Goal: Transaction & Acquisition: Book appointment/travel/reservation

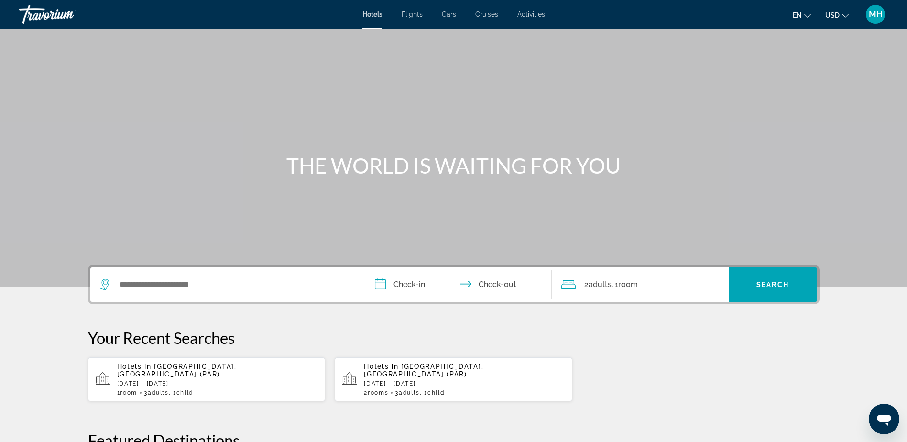
click at [528, 12] on span "Activities" at bounding box center [531, 15] width 28 height 8
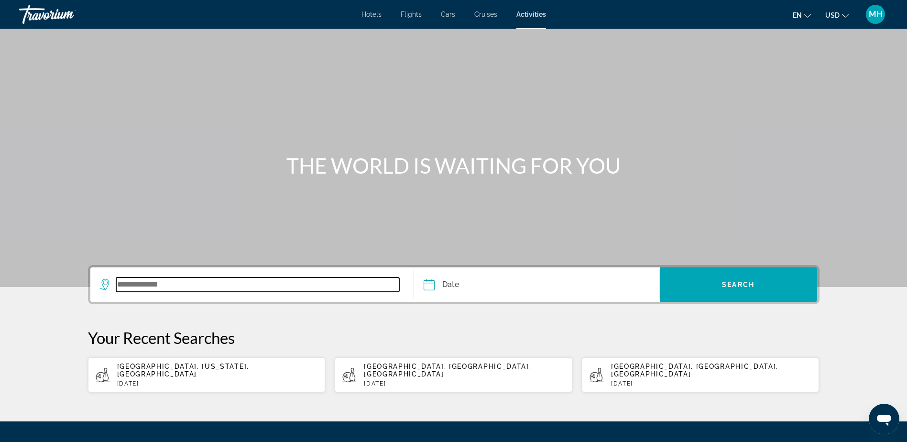
click at [198, 280] on input "Search widget" at bounding box center [257, 284] width 283 height 14
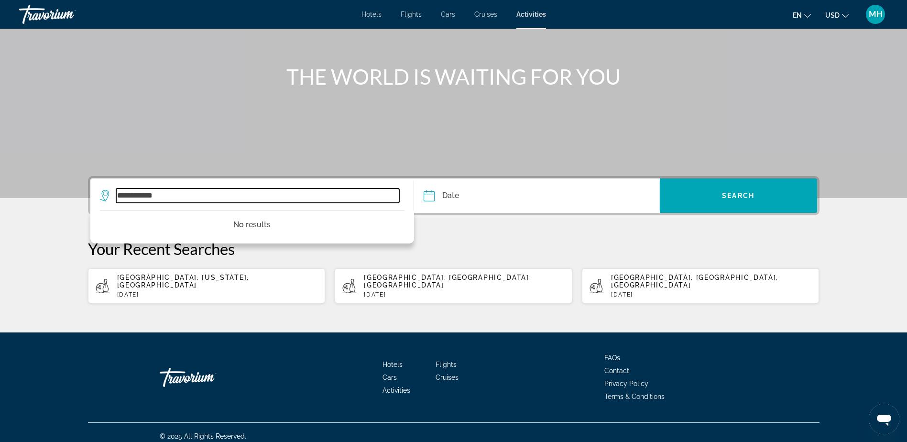
type input "**********"
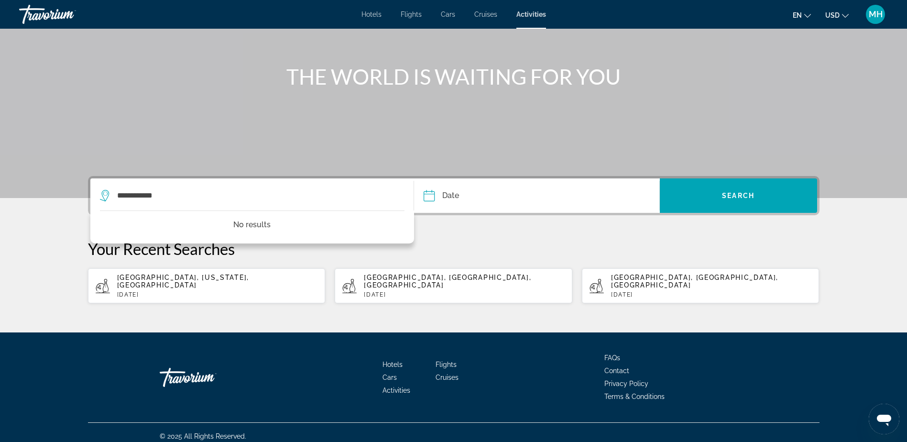
click at [481, 194] on input "Date" at bounding box center [481, 196] width 121 height 37
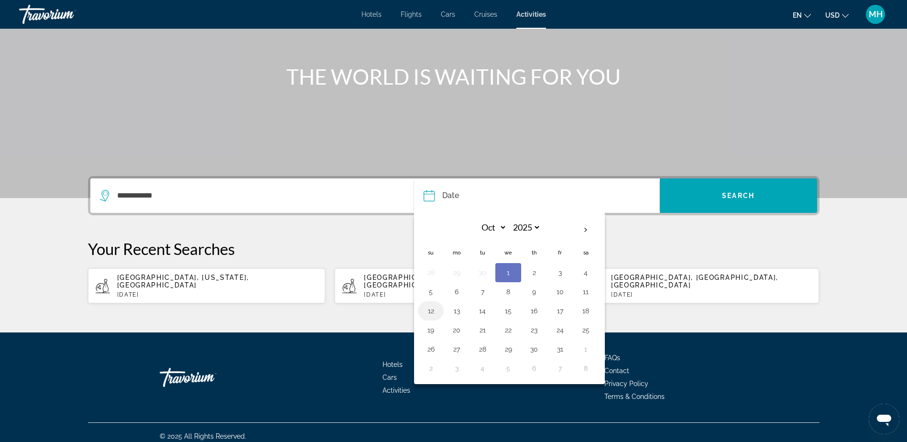
click at [429, 311] on button "12" at bounding box center [430, 310] width 15 height 13
type input "**********"
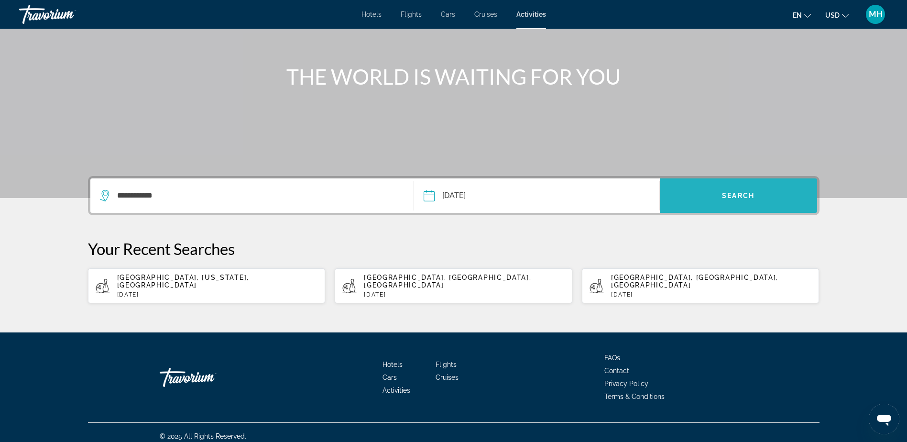
click at [743, 200] on span "Search widget" at bounding box center [738, 195] width 157 height 23
click at [724, 193] on span "Search" at bounding box center [738, 196] width 33 height 8
click at [731, 190] on span "Search widget" at bounding box center [738, 195] width 157 height 23
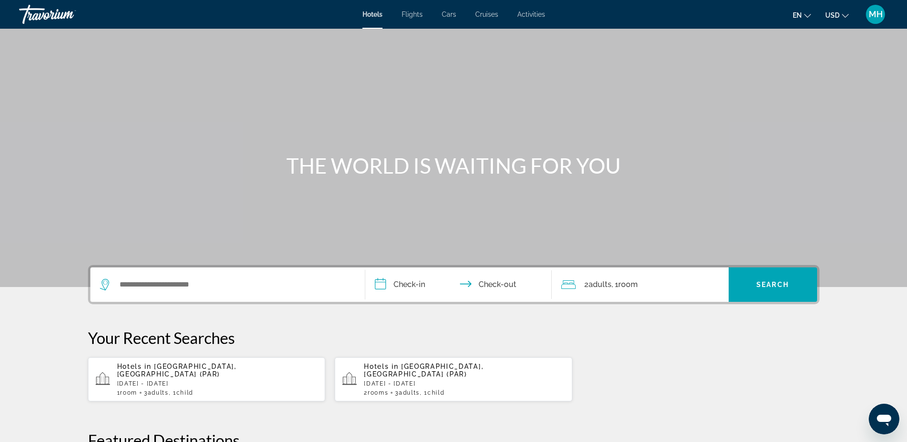
click at [533, 12] on span "Activities" at bounding box center [531, 15] width 28 height 8
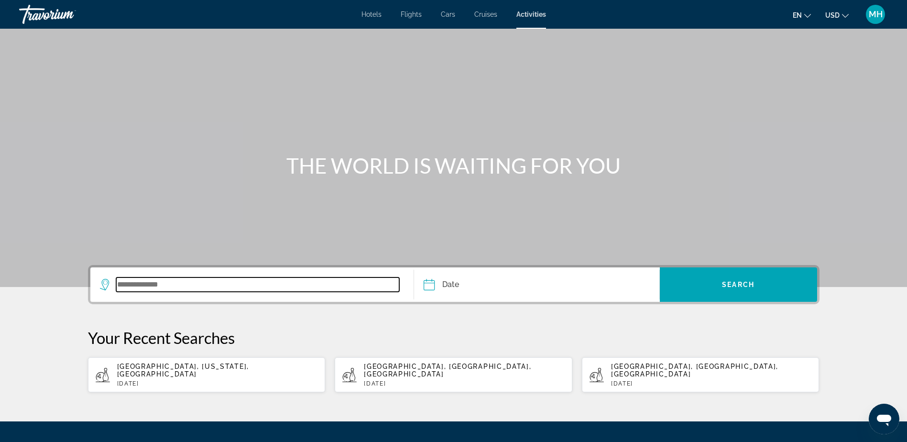
click at [183, 287] on input "Search widget" at bounding box center [257, 284] width 283 height 14
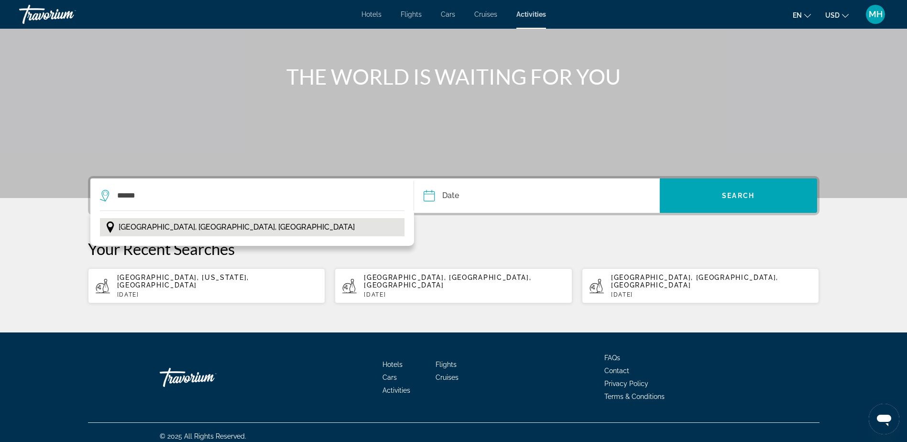
click at [157, 226] on span "[GEOGRAPHIC_DATA], [GEOGRAPHIC_DATA], [GEOGRAPHIC_DATA]" at bounding box center [237, 226] width 236 height 13
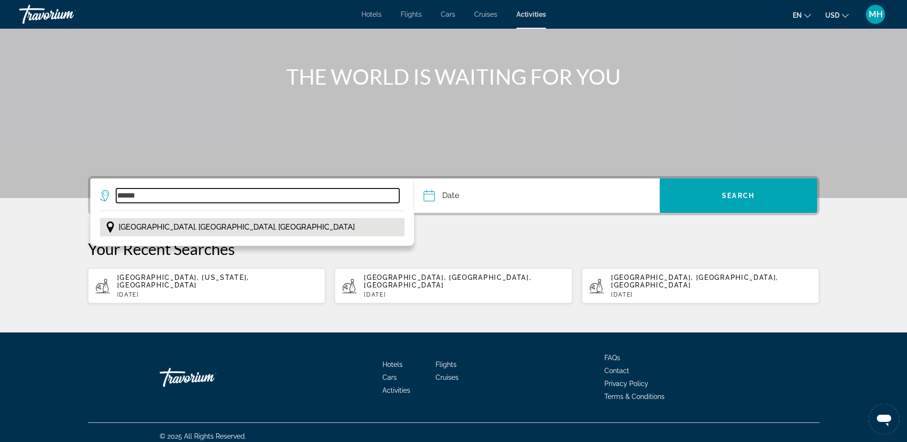
type input "**********"
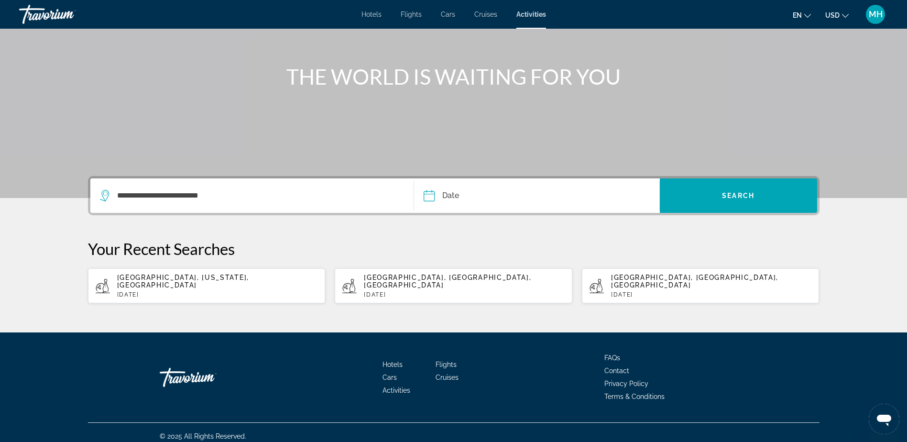
click at [490, 201] on input "Date" at bounding box center [481, 196] width 121 height 37
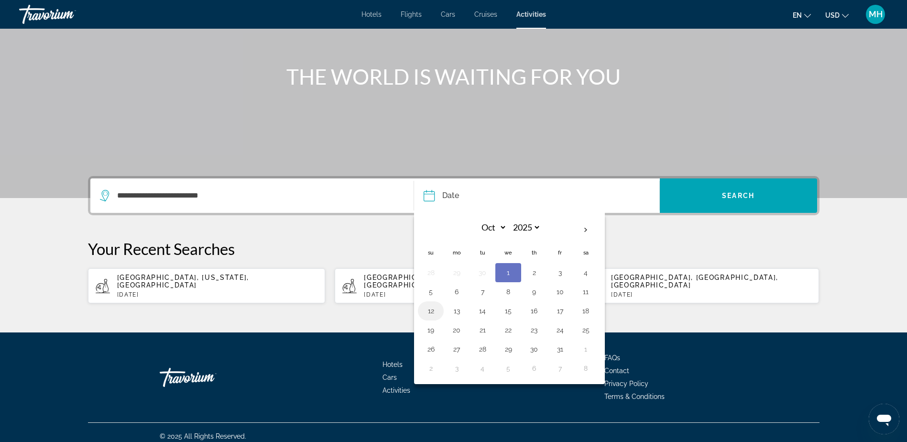
click at [434, 309] on button "12" at bounding box center [430, 310] width 15 height 13
type input "**********"
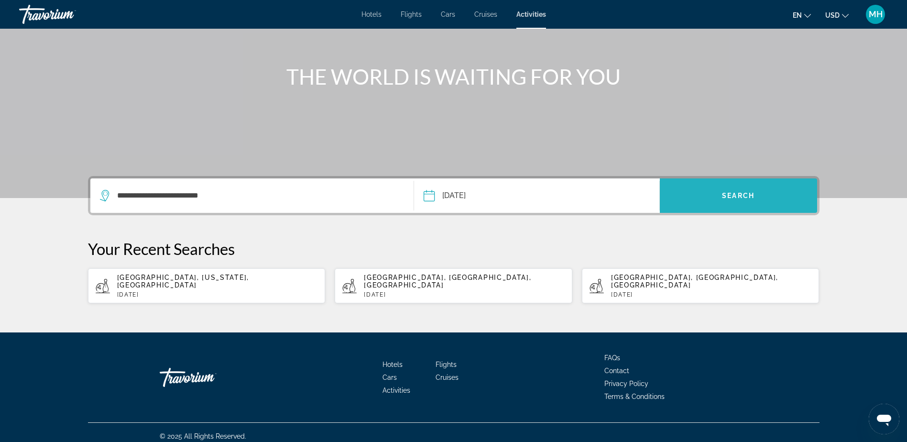
click at [746, 194] on span "Search" at bounding box center [738, 196] width 33 height 8
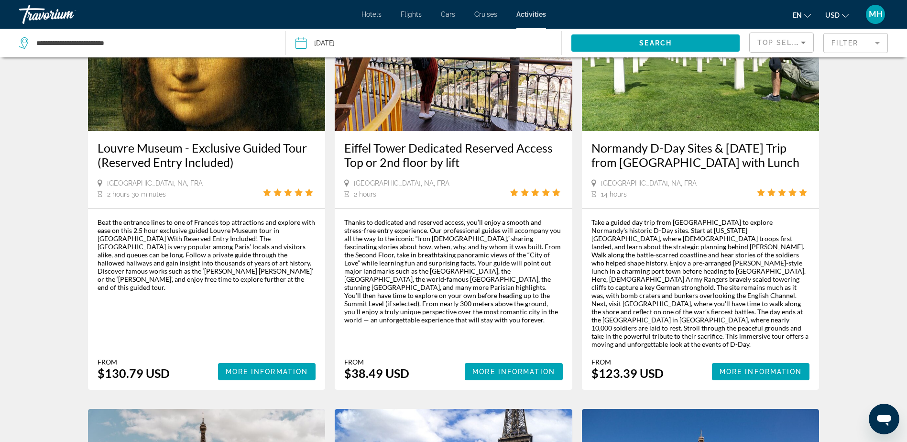
scroll to position [526, 0]
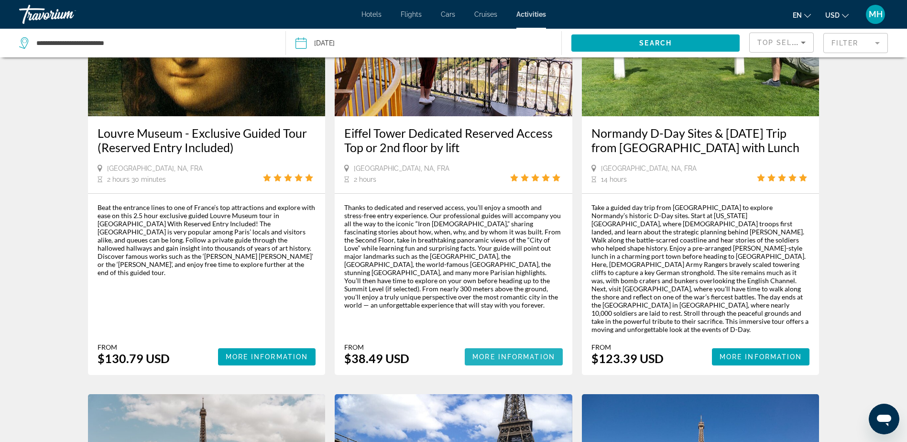
click at [493, 353] on span "More Information" at bounding box center [513, 357] width 83 height 8
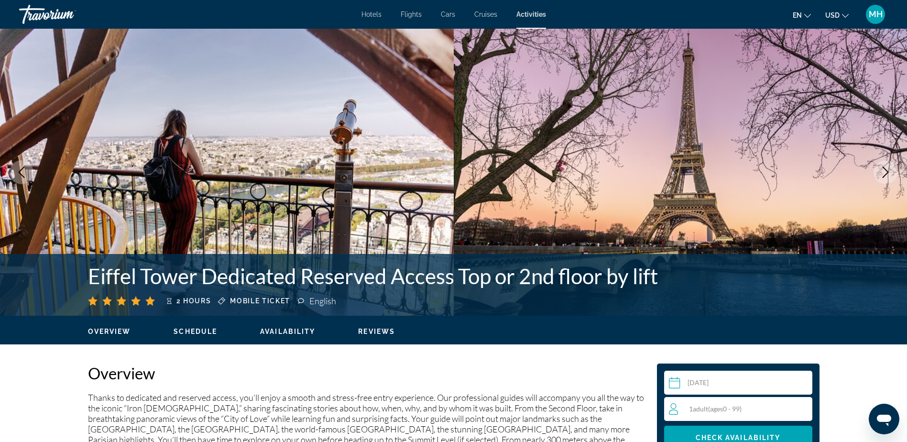
click at [193, 327] on span "Schedule" at bounding box center [195, 331] width 43 height 8
click at [292, 327] on button "Availability" at bounding box center [287, 331] width 55 height 9
click at [703, 435] on span "Check Availability" at bounding box center [737, 438] width 85 height 8
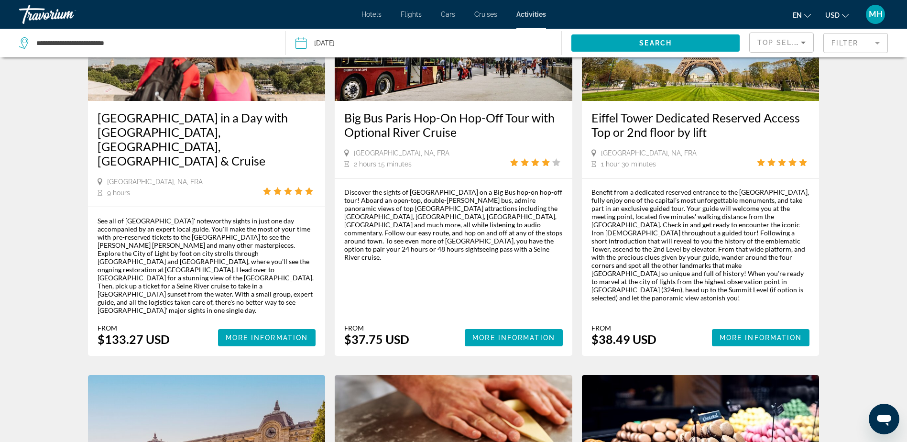
scroll to position [956, 0]
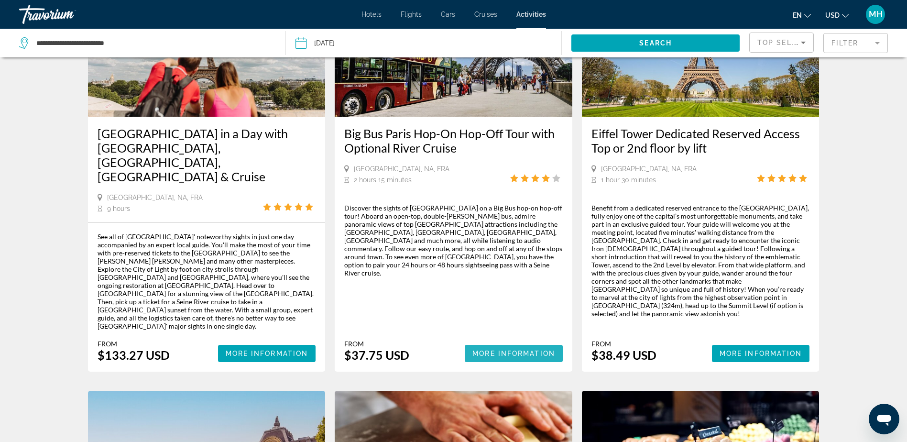
click at [522, 349] on span "More Information" at bounding box center [513, 353] width 83 height 8
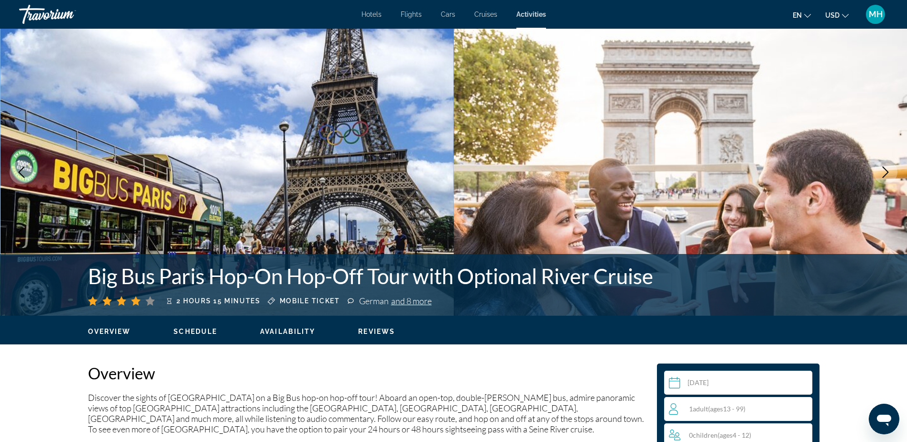
click at [193, 331] on span "Schedule" at bounding box center [195, 331] width 43 height 8
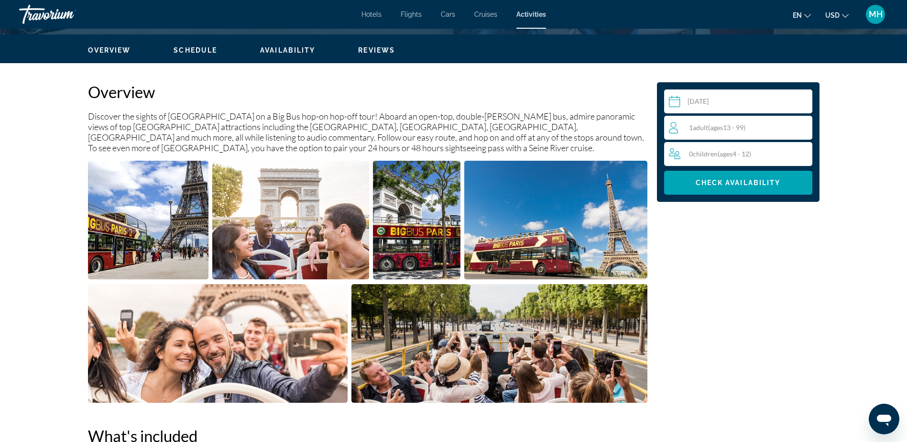
scroll to position [259, 0]
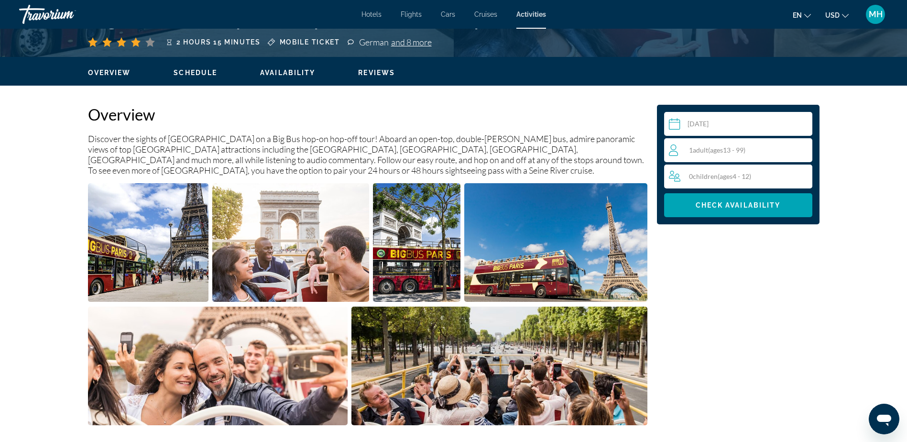
click at [285, 71] on span "Availability" at bounding box center [287, 73] width 55 height 8
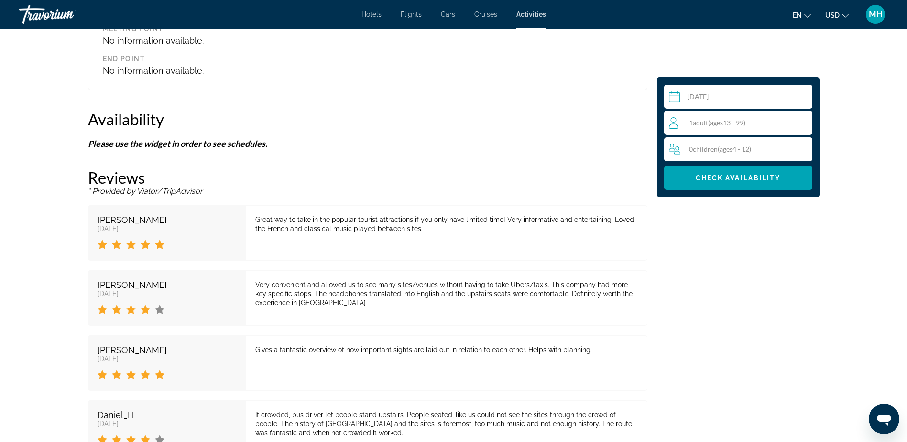
scroll to position [1183, 0]
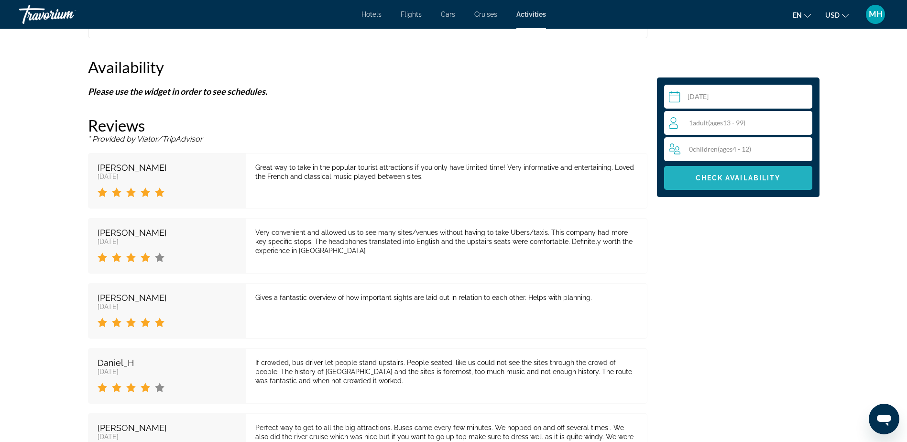
click at [739, 178] on span "Check Availability" at bounding box center [737, 178] width 85 height 8
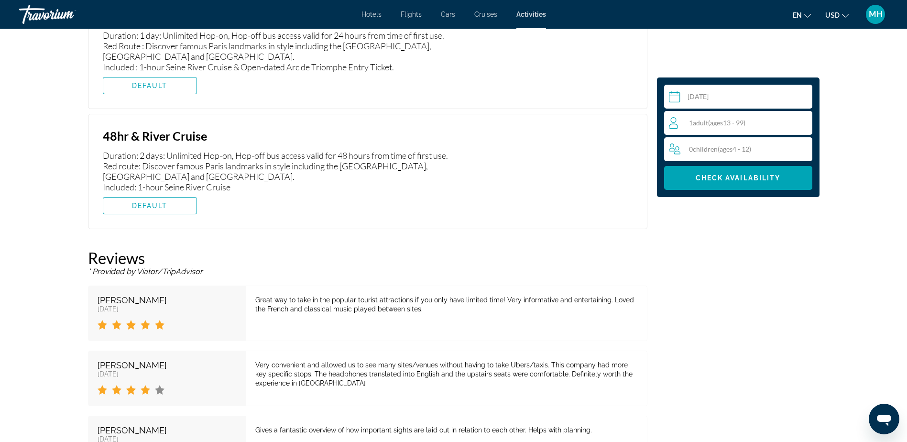
scroll to position [1565, 0]
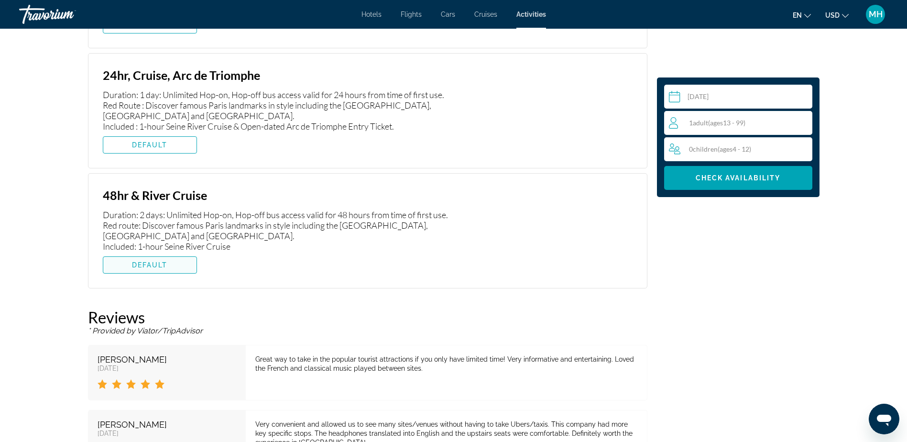
click at [137, 263] on span "DEFAULT" at bounding box center [150, 265] width 36 height 8
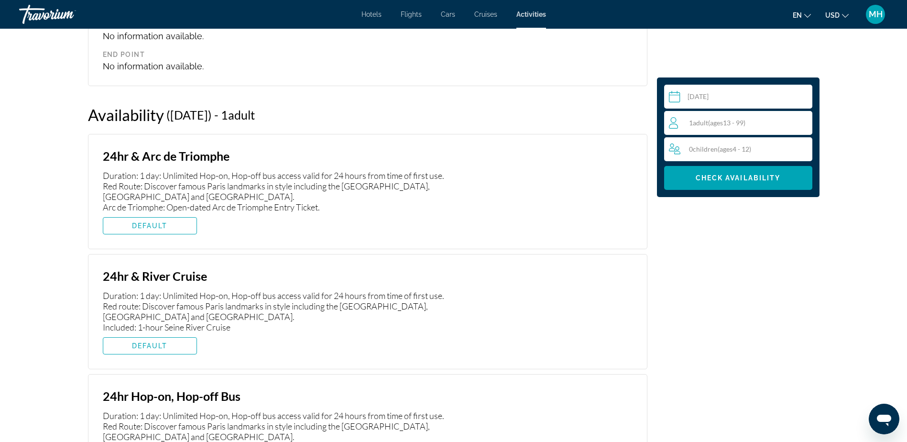
scroll to position [1183, 0]
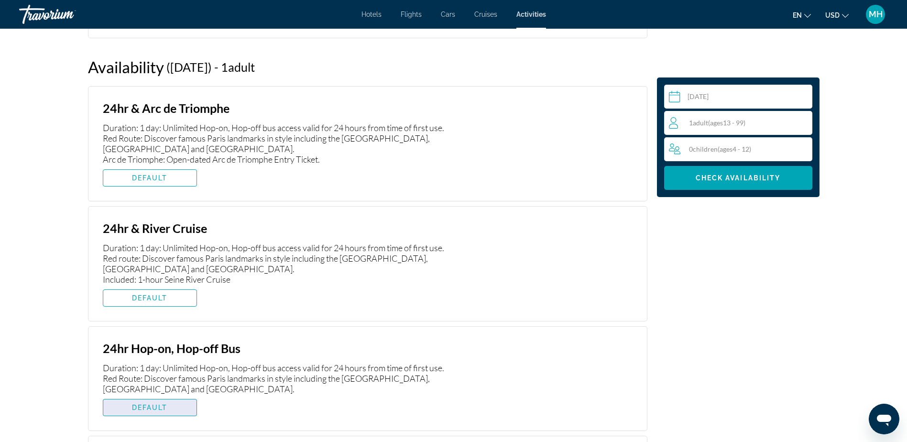
click at [153, 406] on span "DEFAULT" at bounding box center [150, 407] width 36 height 8
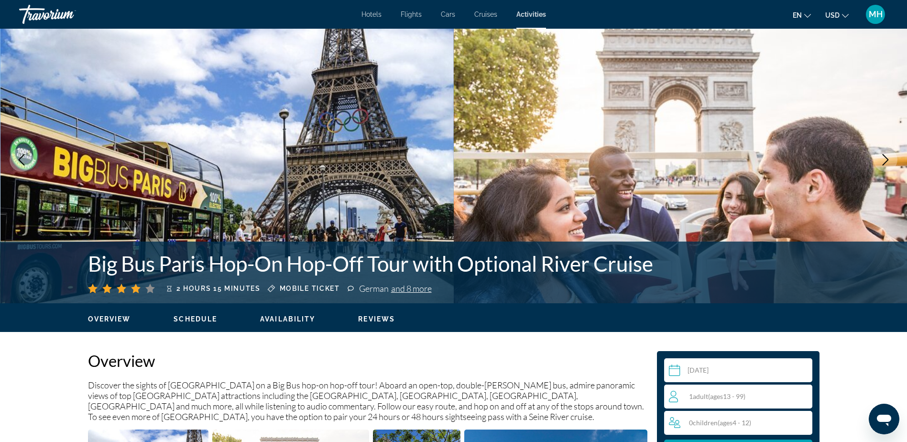
scroll to position [0, 0]
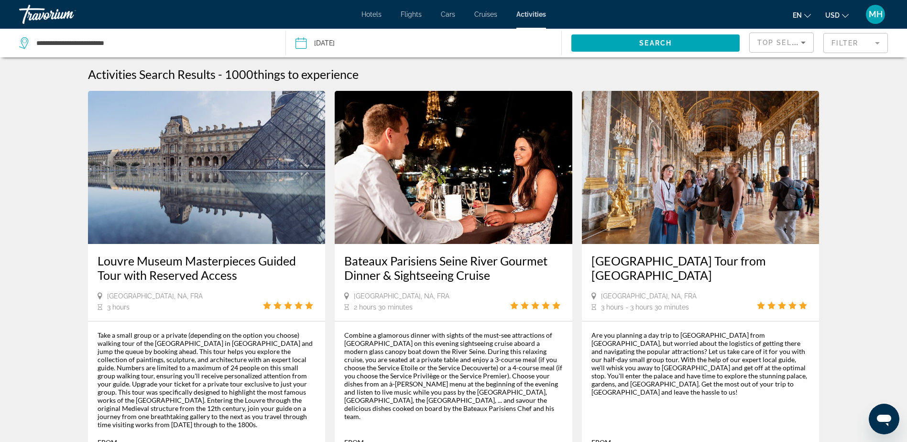
click at [878, 43] on mat-form-field "Filter" at bounding box center [855, 43] width 65 height 20
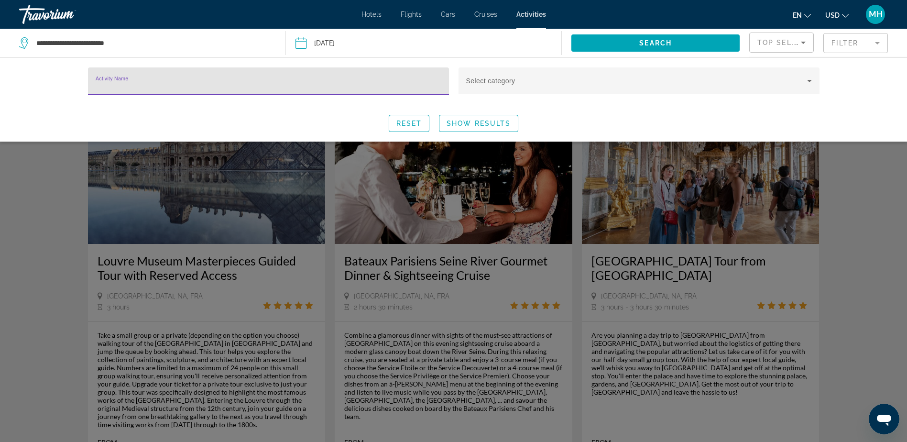
click at [160, 84] on input "Activity Name" at bounding box center [269, 84] width 346 height 11
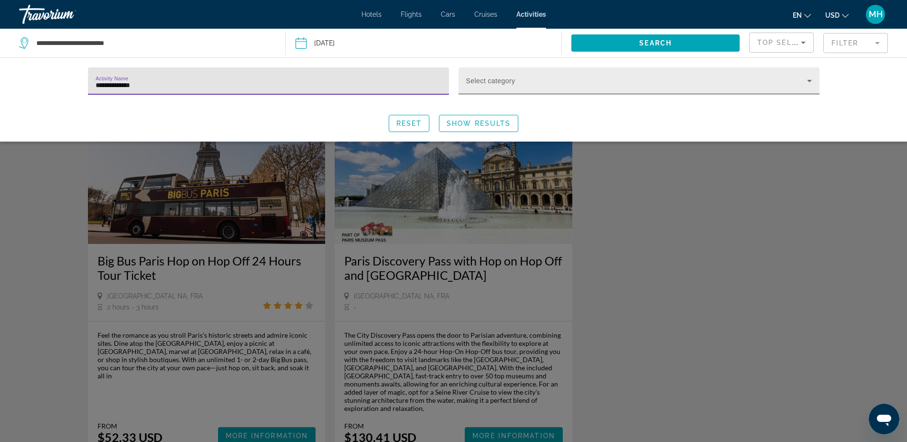
type input "**********"
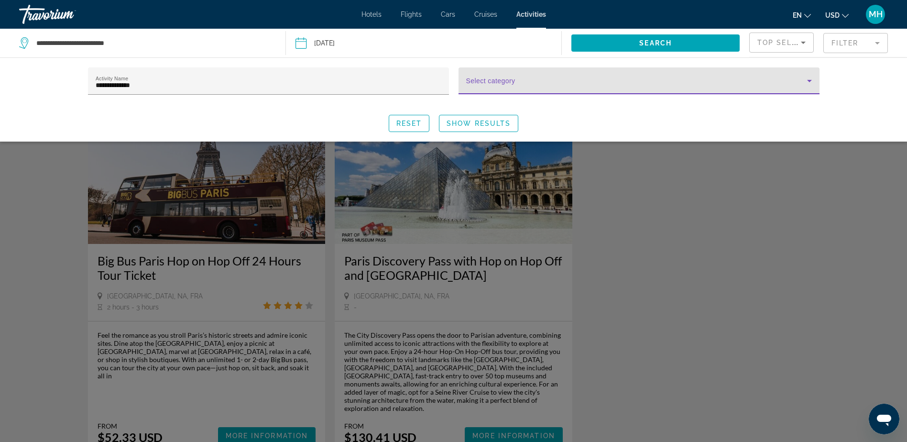
click at [808, 80] on icon "Search widget" at bounding box center [809, 81] width 5 height 2
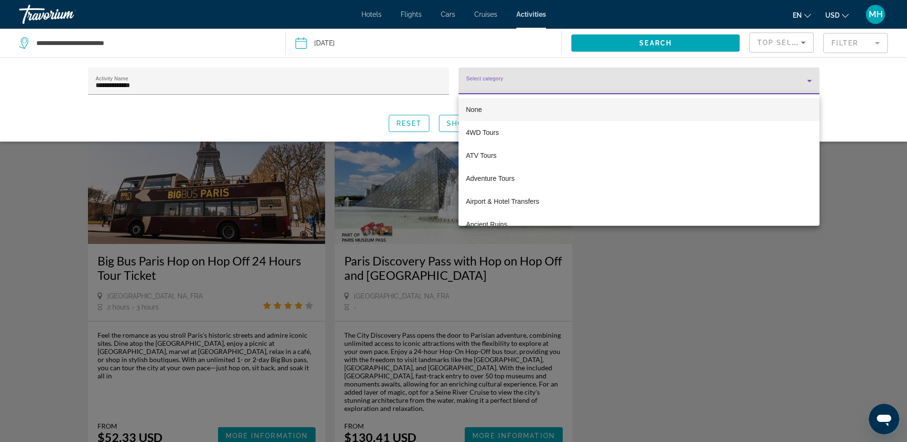
click at [851, 119] on div at bounding box center [453, 221] width 907 height 442
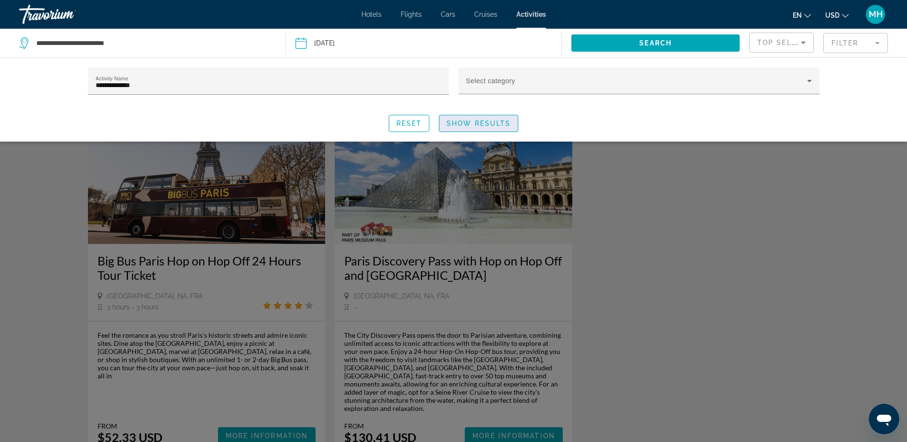
click at [476, 121] on span "Show Results" at bounding box center [478, 124] width 64 height 8
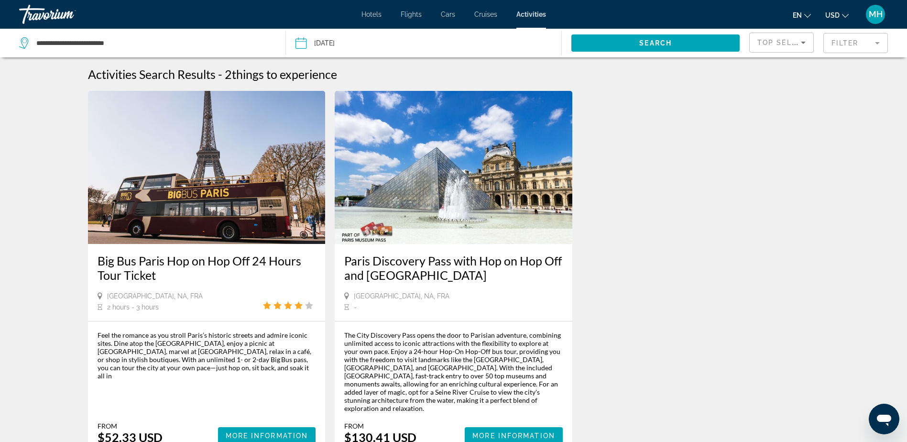
click at [804, 43] on icon "Sort by" at bounding box center [803, 43] width 5 height 2
click at [698, 155] on div at bounding box center [453, 221] width 907 height 442
click at [882, 44] on mat-form-field "Filter" at bounding box center [855, 43] width 65 height 20
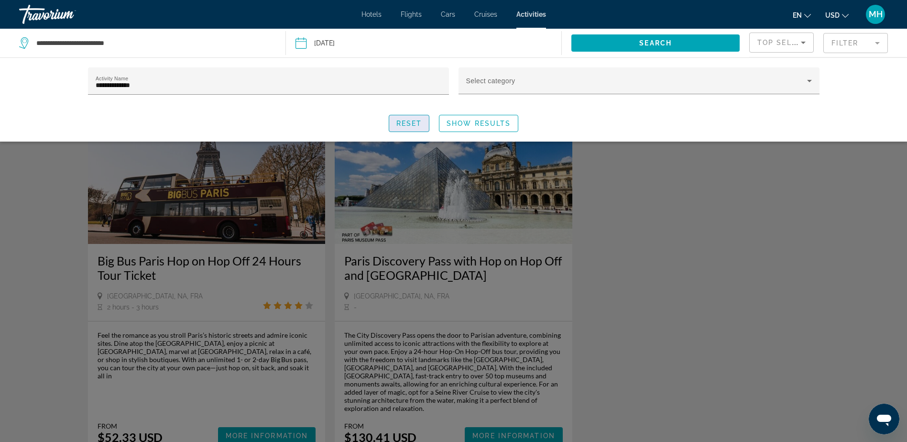
click at [415, 118] on span "Search widget" at bounding box center [409, 123] width 40 height 23
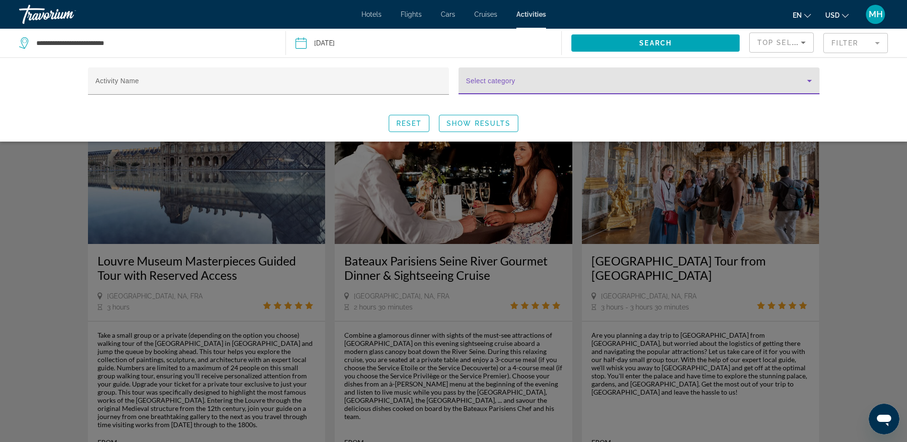
click at [811, 80] on icon "Search widget" at bounding box center [809, 81] width 5 height 2
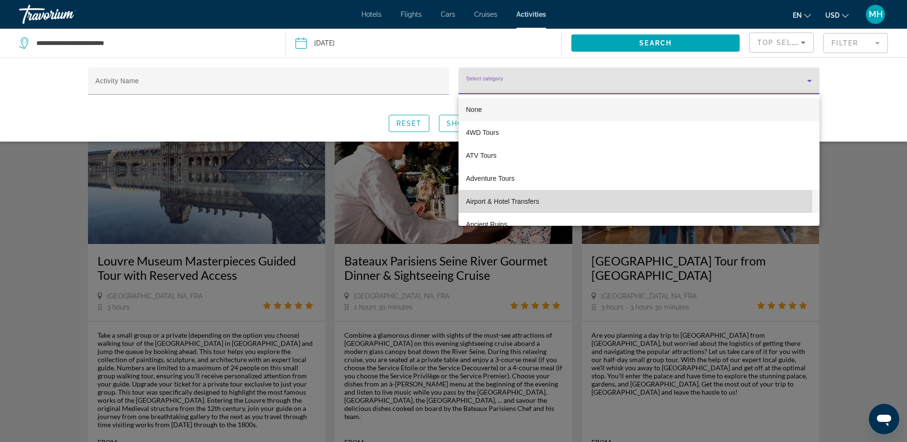
click at [500, 199] on span "Airport & Hotel Transfers" at bounding box center [502, 201] width 73 height 11
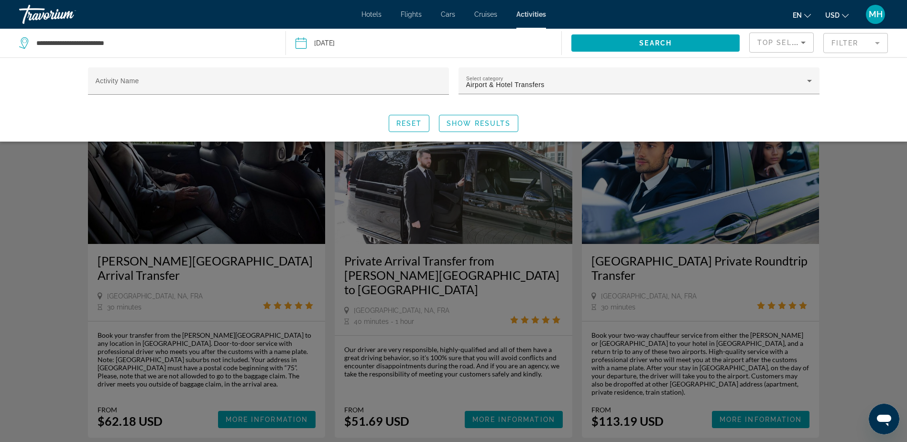
click at [333, 43] on input "Date: Oct 12, 2025" at bounding box center [361, 45] width 137 height 32
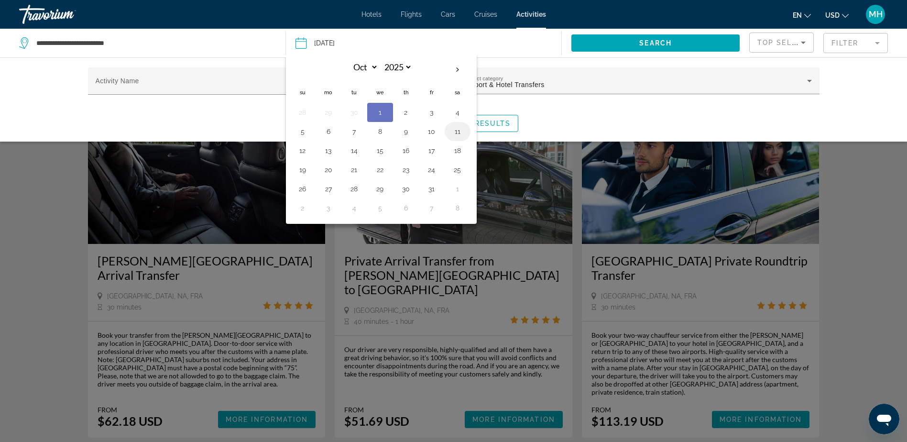
click at [457, 130] on button "11" at bounding box center [457, 131] width 15 height 13
type input "**********"
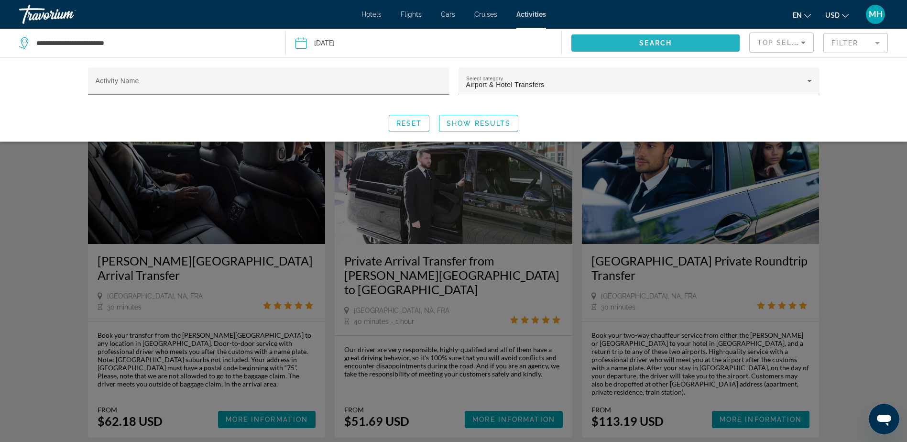
click at [652, 39] on span "Search widget" at bounding box center [655, 43] width 168 height 23
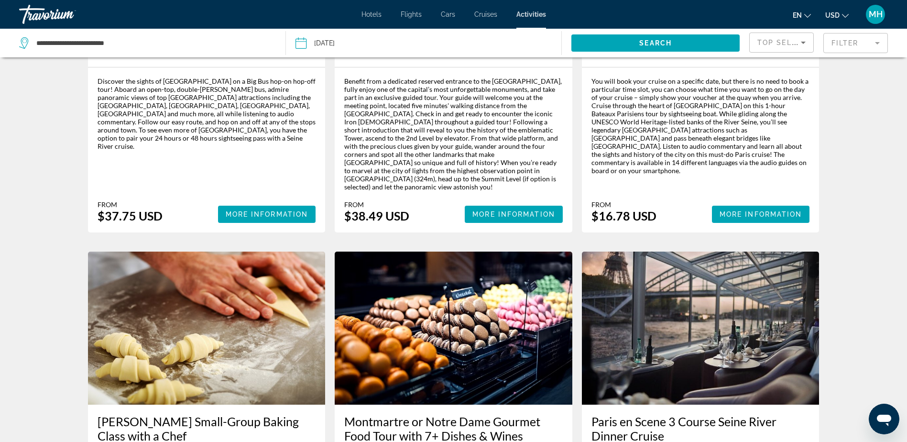
scroll to position [1099, 0]
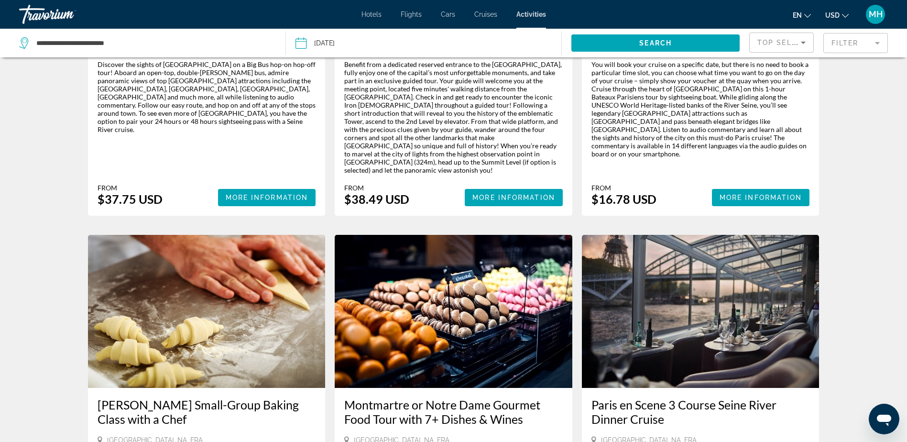
click at [873, 41] on mat-form-field "Filter" at bounding box center [855, 43] width 65 height 20
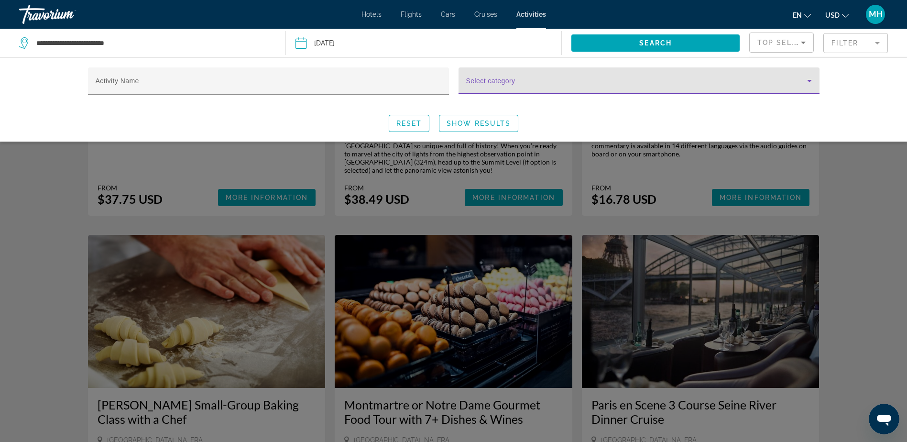
click at [810, 81] on icon "Search widget" at bounding box center [809, 80] width 11 height 11
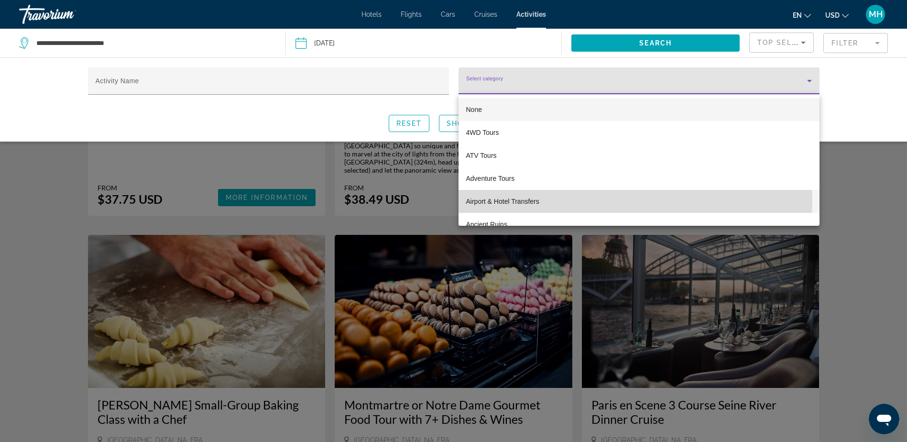
click at [484, 200] on span "Airport & Hotel Transfers" at bounding box center [502, 201] width 73 height 11
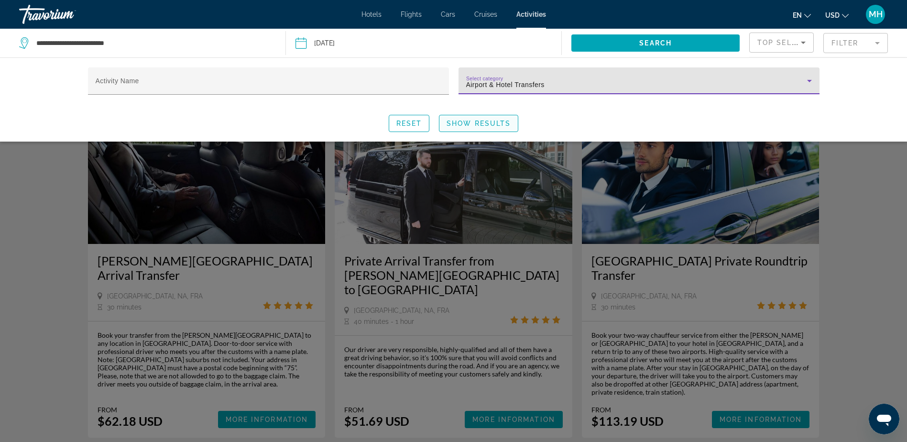
click at [481, 123] on span "Show Results" at bounding box center [478, 124] width 64 height 8
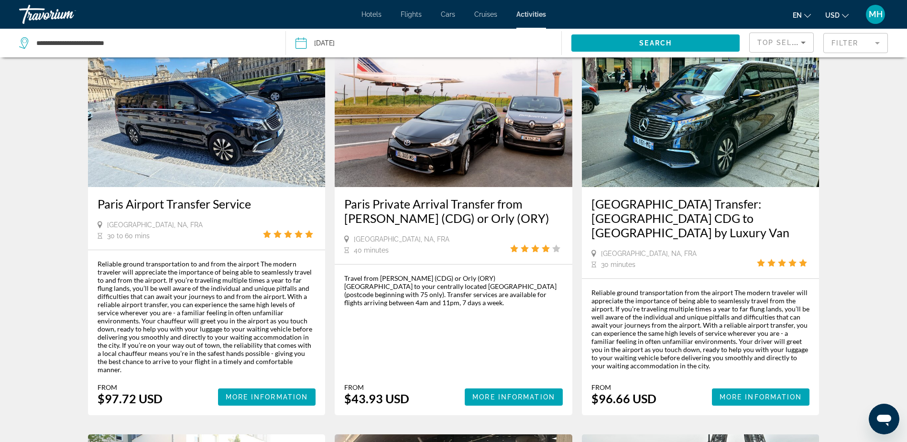
scroll to position [813, 0]
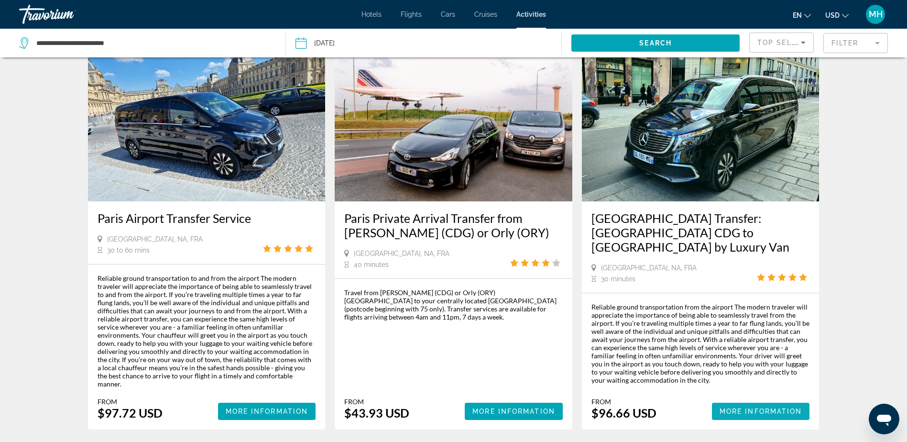
click at [746, 407] on span "More Information" at bounding box center [760, 411] width 83 height 8
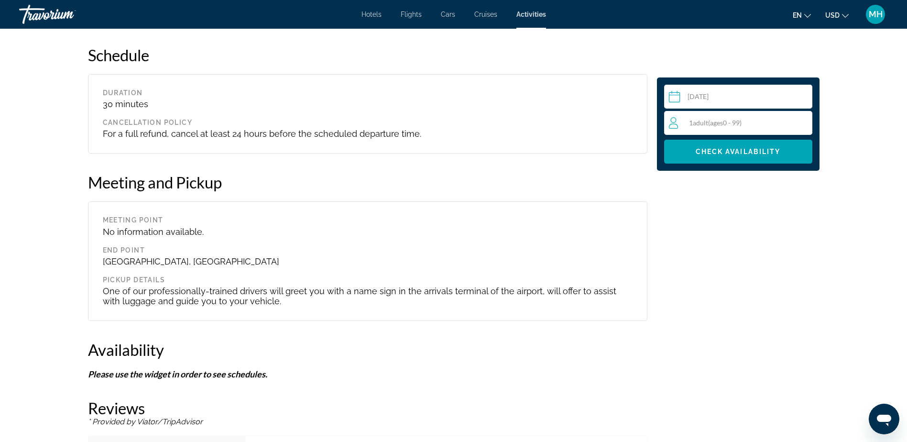
scroll to position [908, 0]
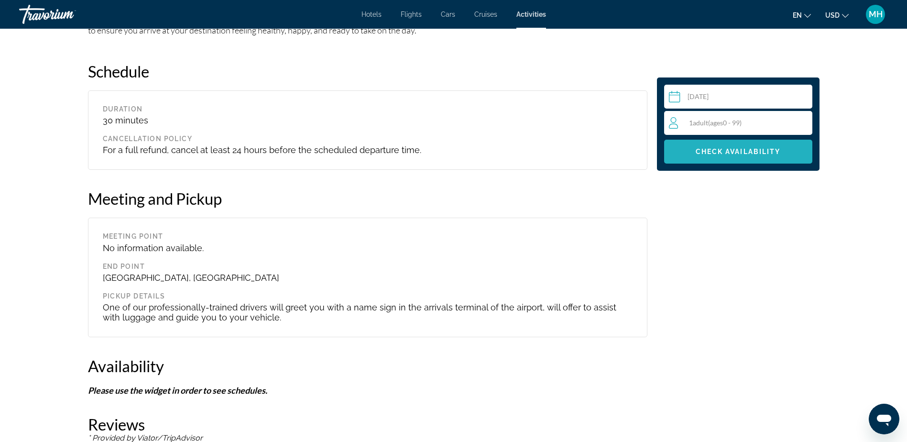
click at [726, 148] on span "Check Availability" at bounding box center [737, 152] width 85 height 8
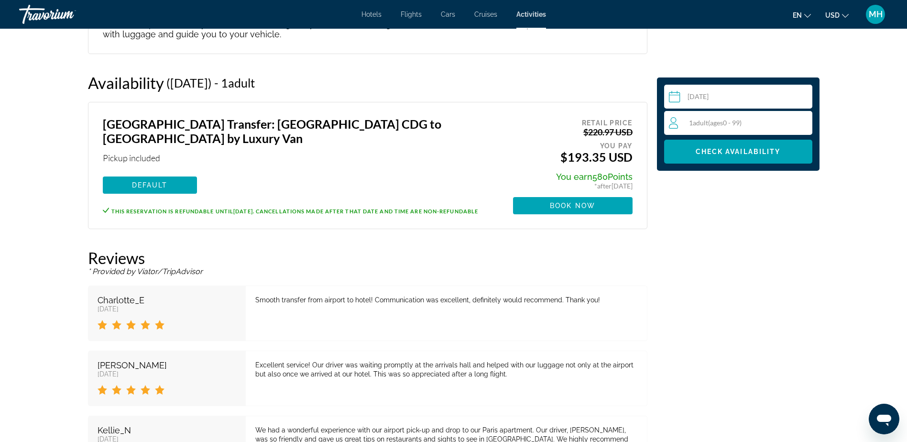
scroll to position [1159, 0]
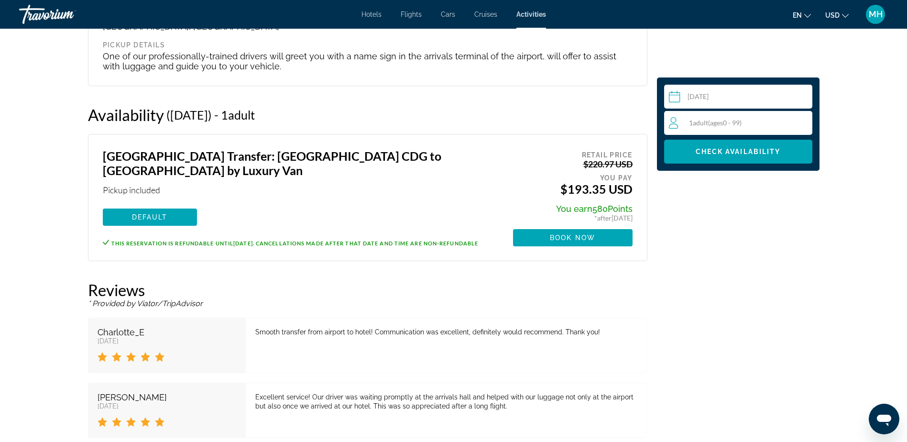
click at [692, 120] on span "1 Adult Adults ( ages [DEMOGRAPHIC_DATA])" at bounding box center [715, 123] width 53 height 8
click at [805, 124] on icon "Increment adults" at bounding box center [802, 122] width 9 height 11
click at [728, 151] on span "Check Availability" at bounding box center [737, 152] width 85 height 8
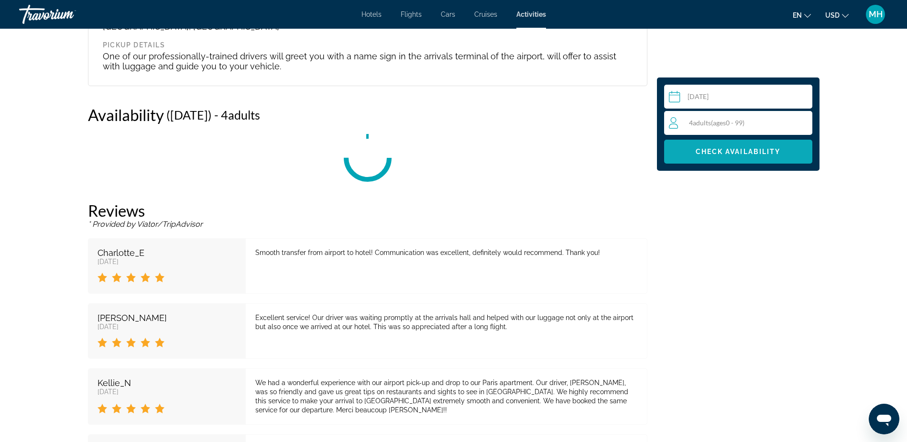
scroll to position [1207, 0]
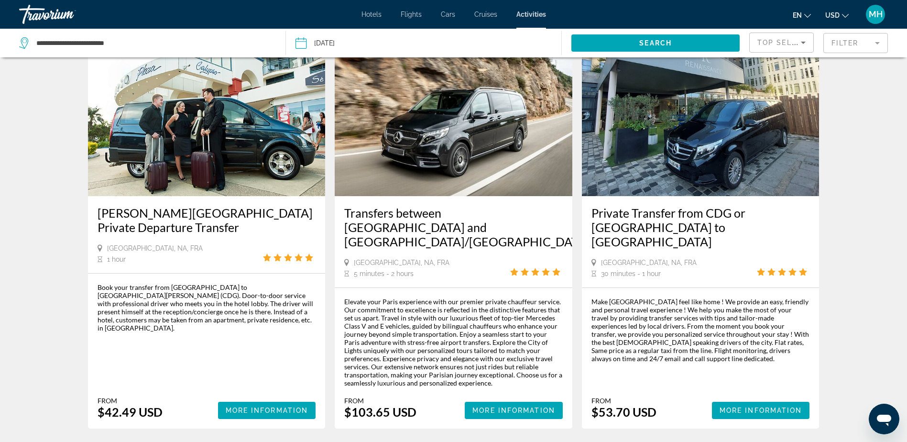
scroll to position [430, 0]
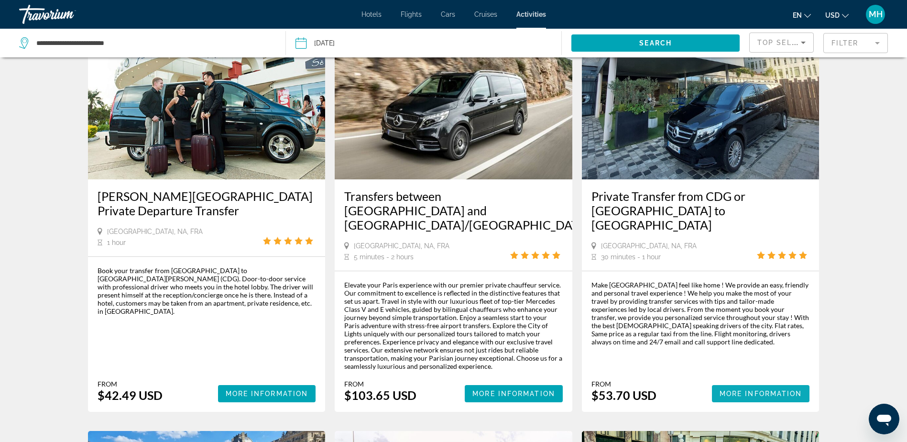
click at [749, 390] on span "More Information" at bounding box center [760, 394] width 83 height 8
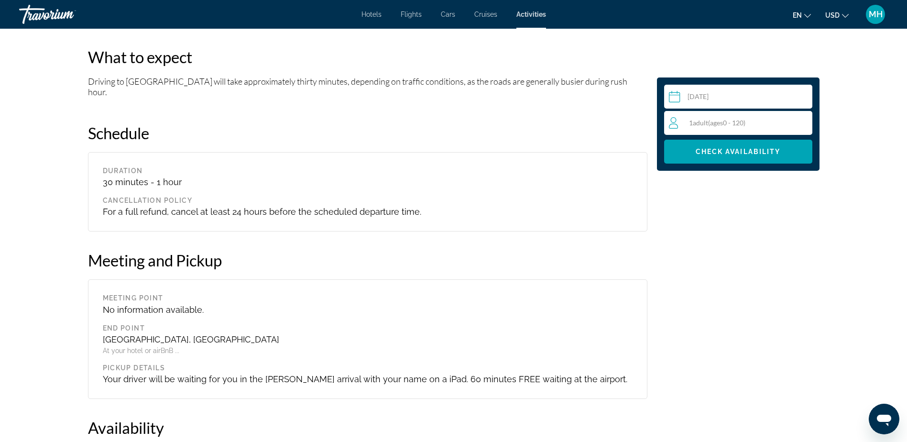
scroll to position [813, 0]
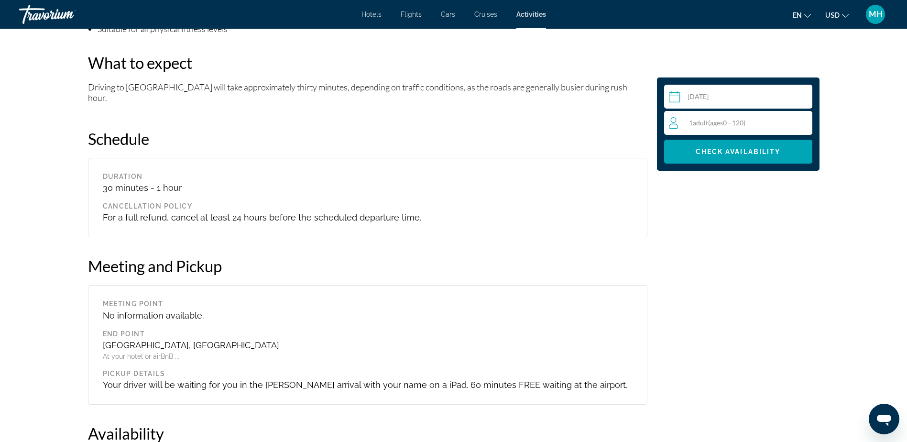
click at [705, 120] on span "Adult" at bounding box center [700, 123] width 15 height 8
click at [804, 121] on icon "Increment adults" at bounding box center [802, 122] width 9 height 11
click at [735, 148] on span "Check Availability" at bounding box center [737, 152] width 85 height 8
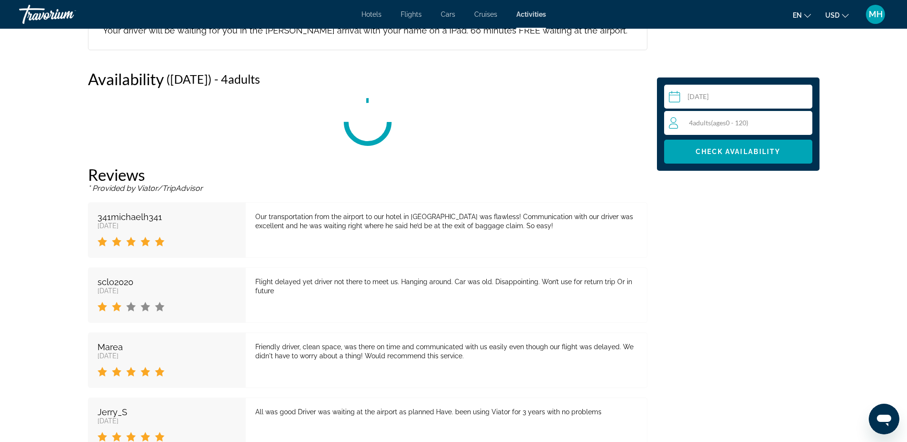
scroll to position [1168, 0]
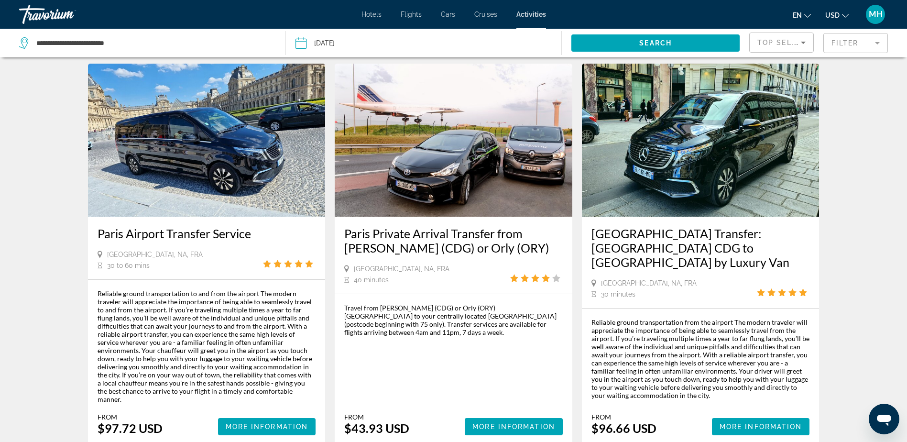
scroll to position [813, 0]
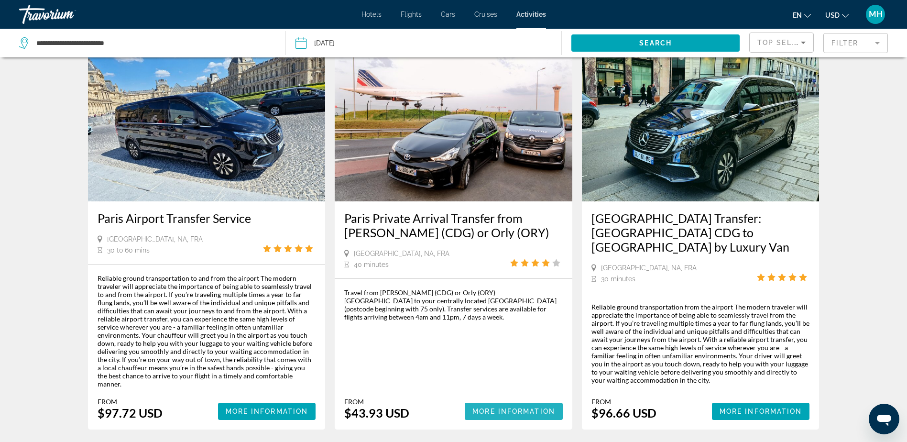
click at [499, 407] on span "More Information" at bounding box center [513, 411] width 83 height 8
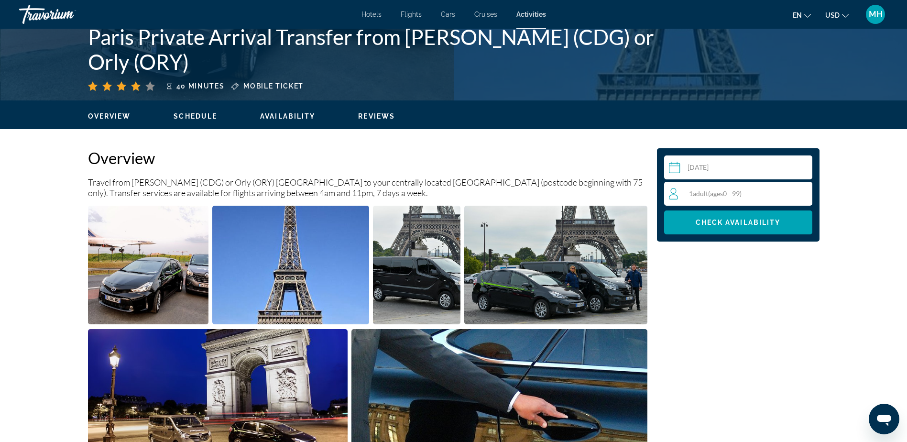
scroll to position [239, 0]
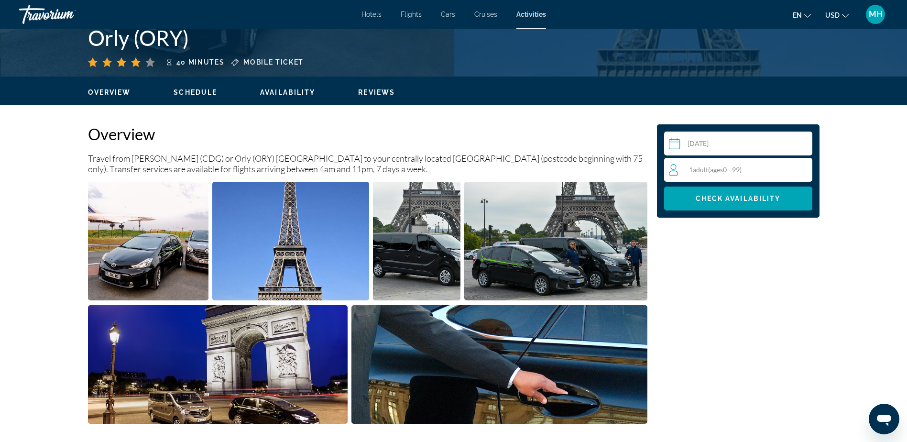
click at [756, 171] on div "1 Adult Adults ( ages [DEMOGRAPHIC_DATA])" at bounding box center [740, 169] width 143 height 11
click at [800, 168] on icon "Increment adults" at bounding box center [802, 168] width 9 height 11
click at [736, 196] on span "Check Availability" at bounding box center [737, 199] width 85 height 8
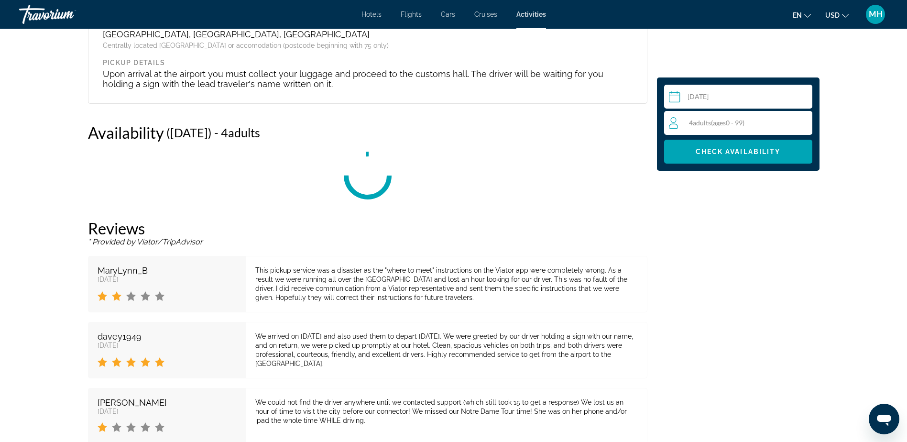
scroll to position [1406, 0]
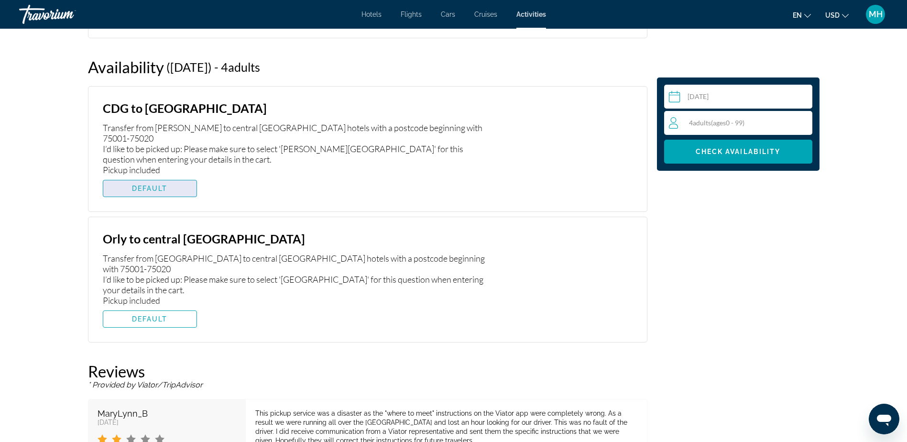
click at [160, 185] on span "DEFAULT" at bounding box center [150, 189] width 36 height 8
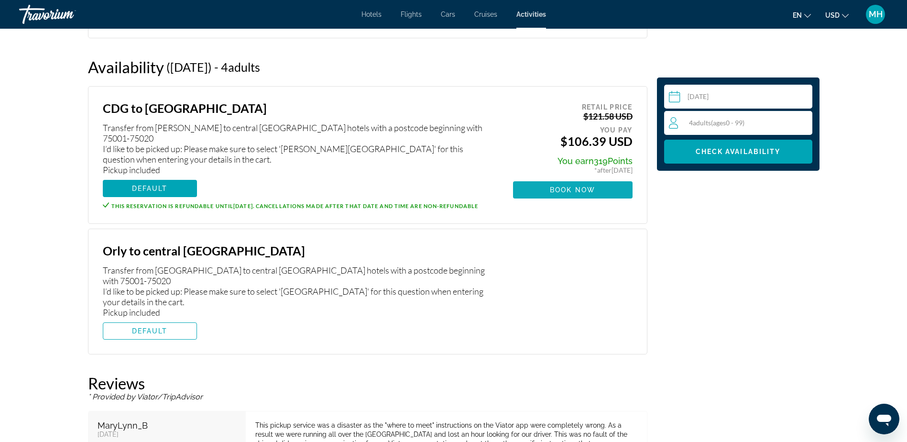
click at [578, 188] on span "Book now" at bounding box center [572, 190] width 45 height 8
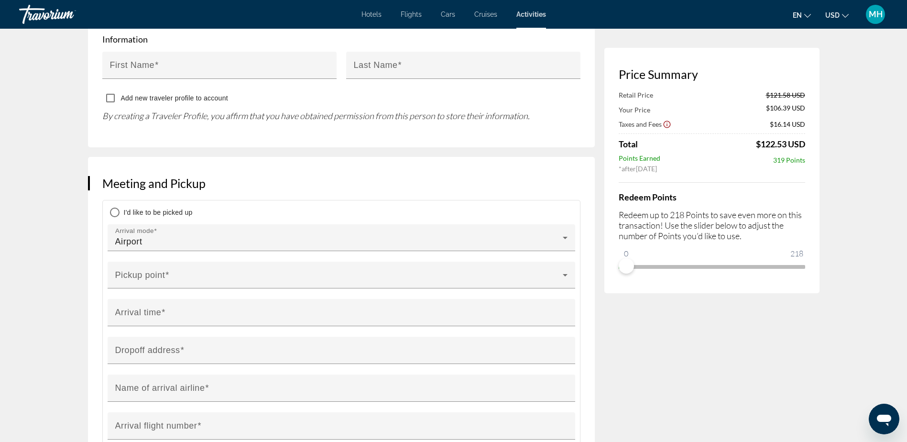
scroll to position [1004, 0]
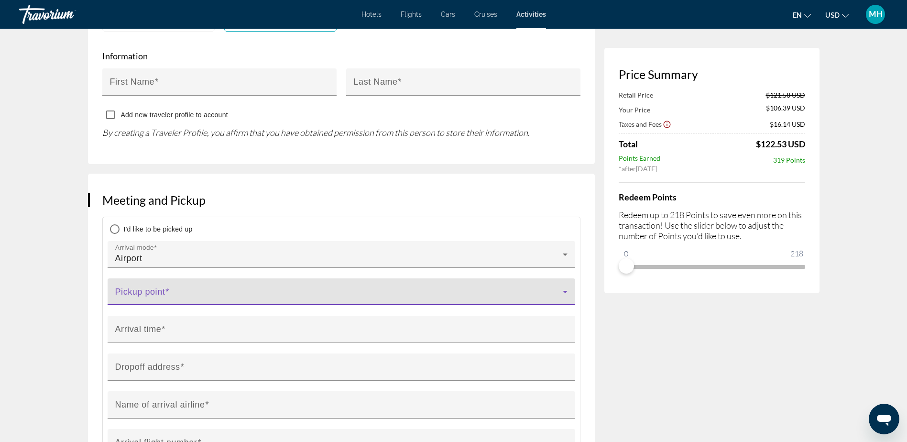
click at [565, 291] on icon "Main content" at bounding box center [565, 292] width 5 height 2
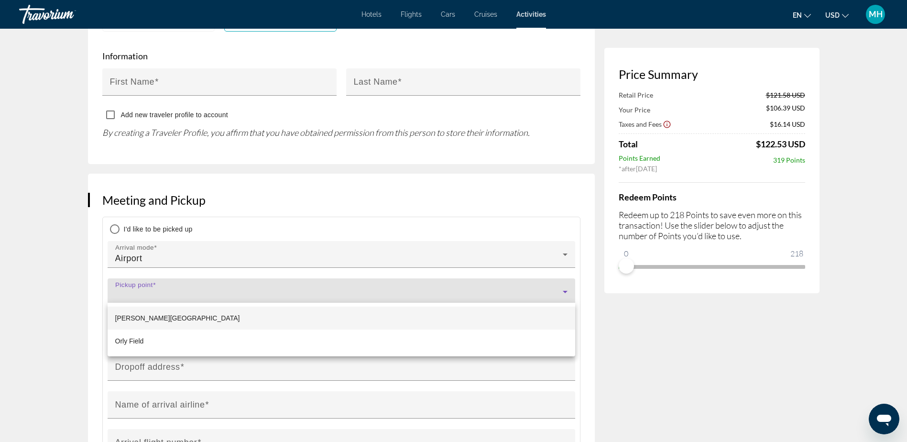
click at [365, 268] on div at bounding box center [453, 221] width 907 height 442
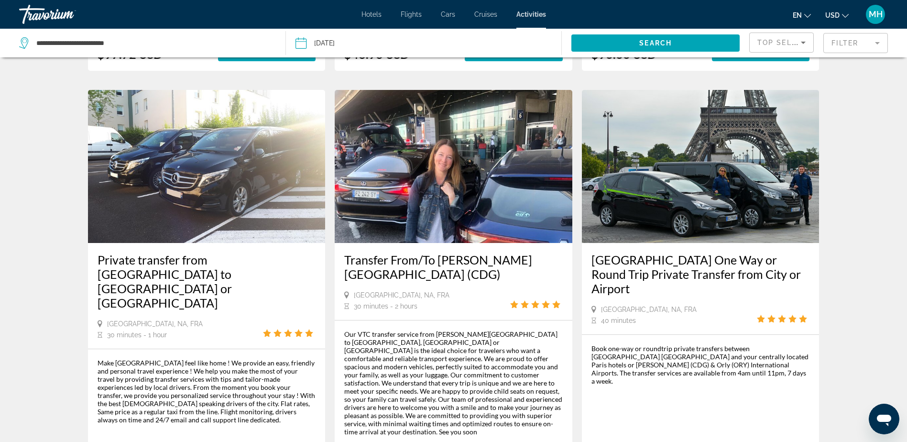
scroll to position [1195, 0]
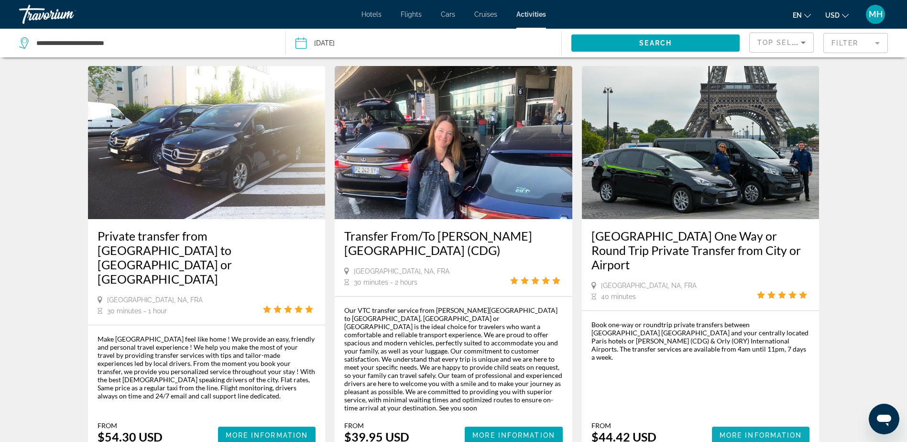
click at [748, 431] on span "More Information" at bounding box center [760, 435] width 83 height 8
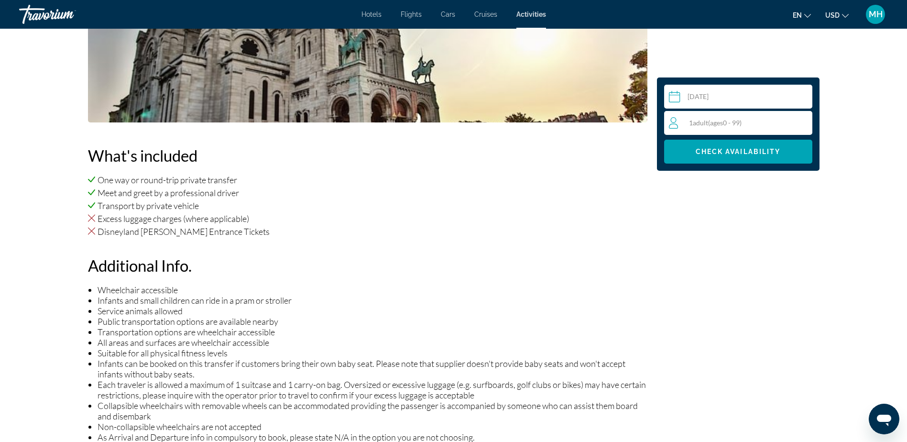
scroll to position [526, 0]
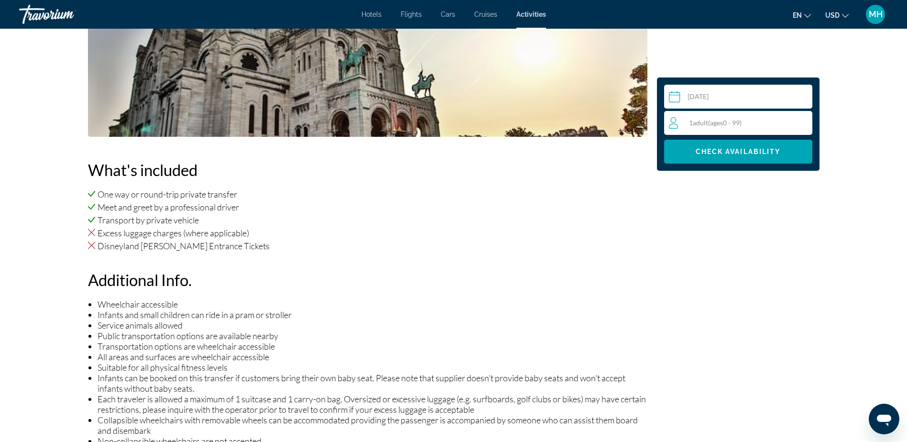
click at [761, 117] on div "1 Adult Adults ( ages [DEMOGRAPHIC_DATA])" at bounding box center [740, 123] width 143 height 24
click at [761, 117] on span "( ages [DEMOGRAPHIC_DATA])" at bounding box center [746, 119] width 33 height 8
click at [799, 121] on icon "Increment adults" at bounding box center [802, 122] width 9 height 11
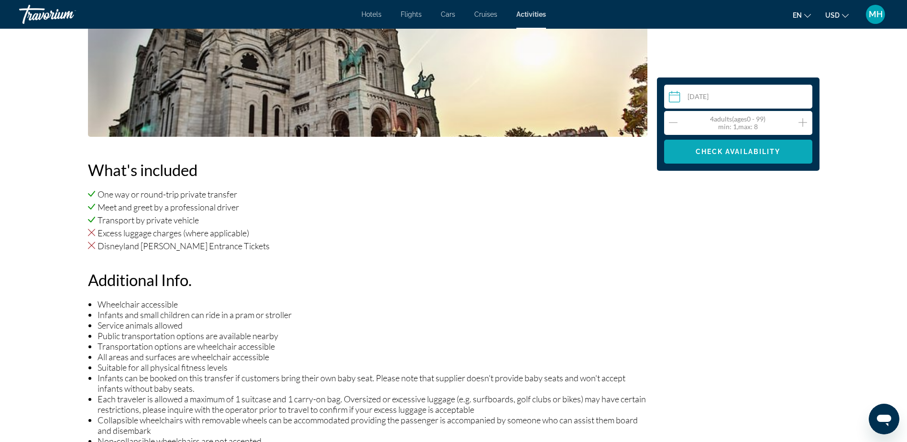
click at [739, 151] on span "Check Availability" at bounding box center [737, 152] width 85 height 8
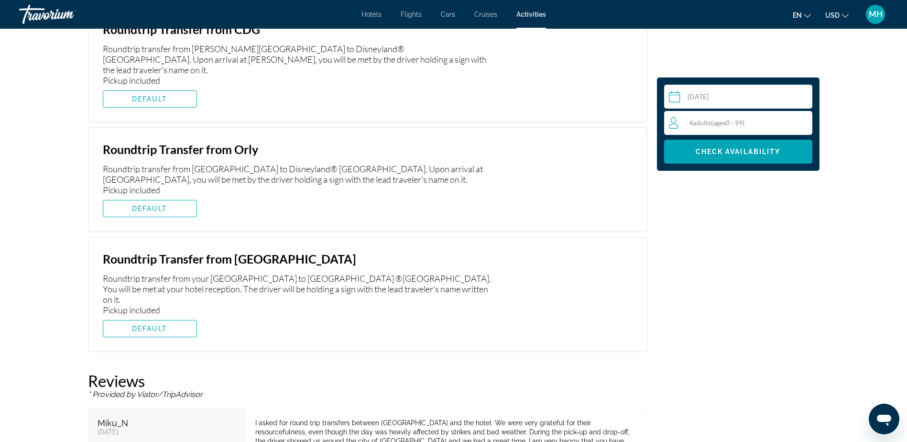
scroll to position [1877, 0]
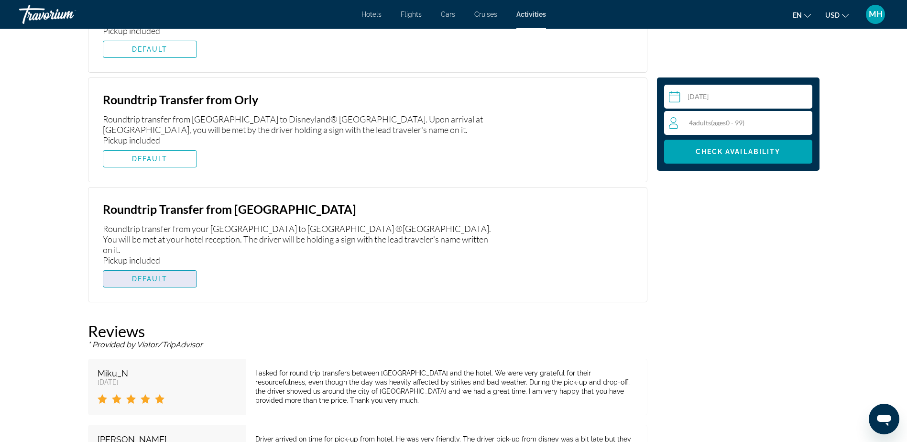
click at [143, 267] on span "Main content" at bounding box center [149, 278] width 93 height 23
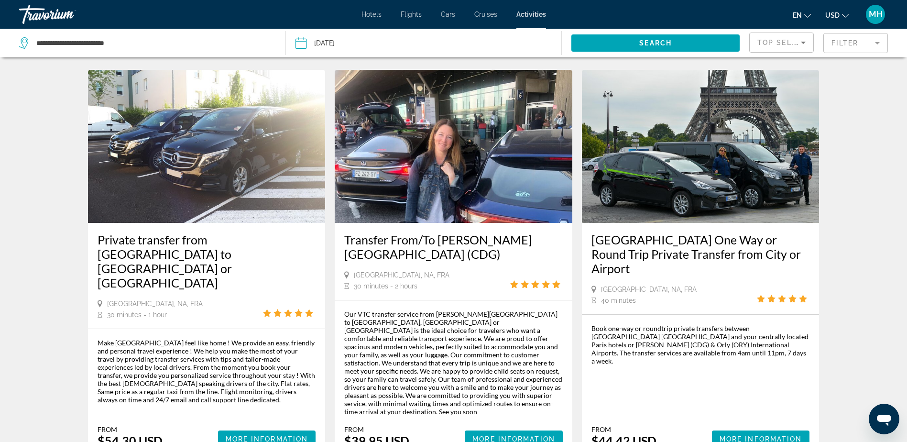
scroll to position [1195, 0]
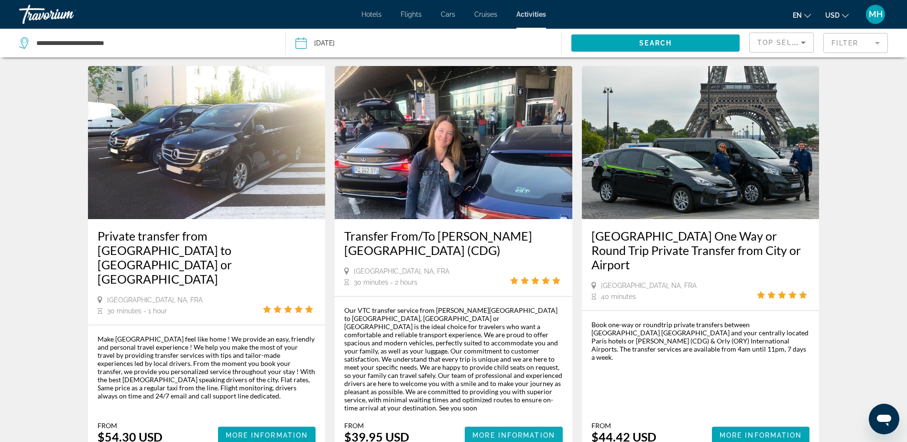
click at [499, 431] on span "More Information" at bounding box center [513, 435] width 83 height 8
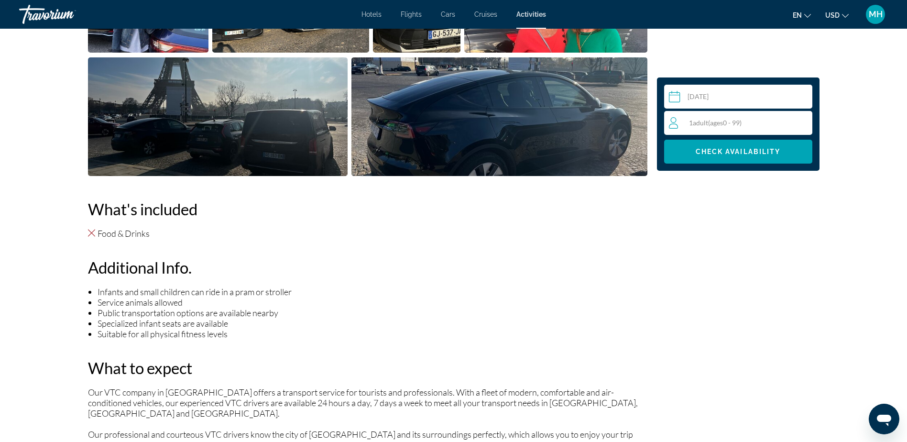
scroll to position [574, 0]
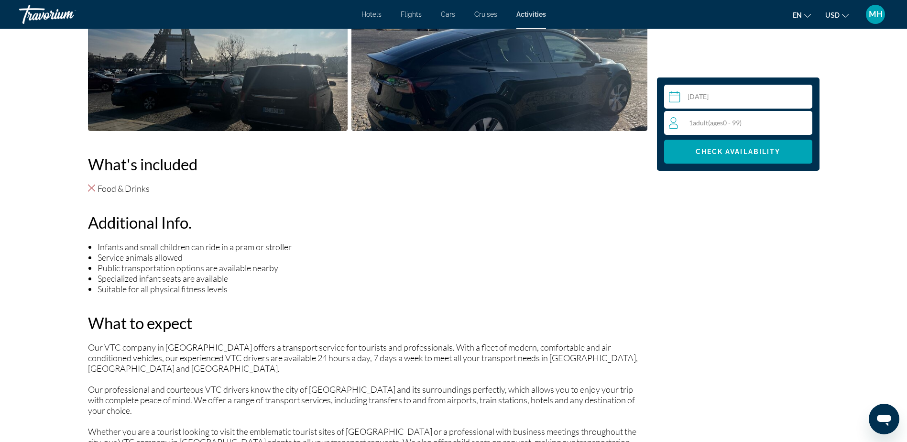
click at [784, 119] on div "1 Adult Adults ( ages [DEMOGRAPHIC_DATA])" at bounding box center [740, 122] width 143 height 11
click at [802, 121] on icon "Increment adults" at bounding box center [802, 122] width 9 height 11
click at [732, 152] on span "Check Availability" at bounding box center [737, 152] width 85 height 8
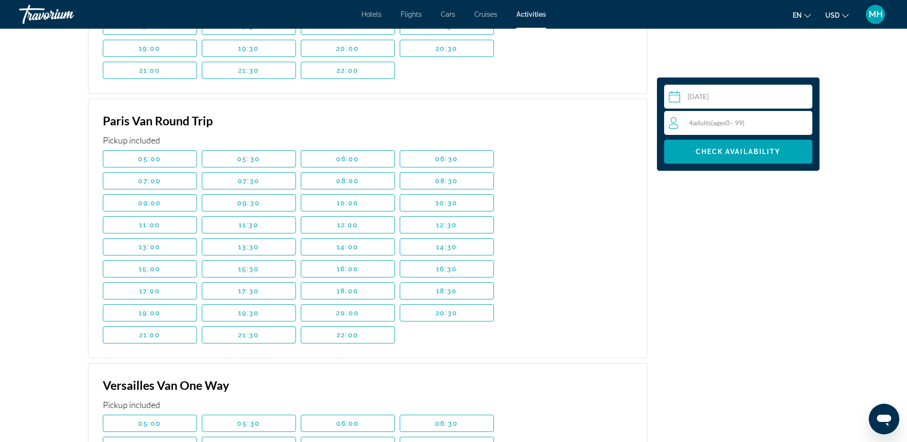
scroll to position [2188, 0]
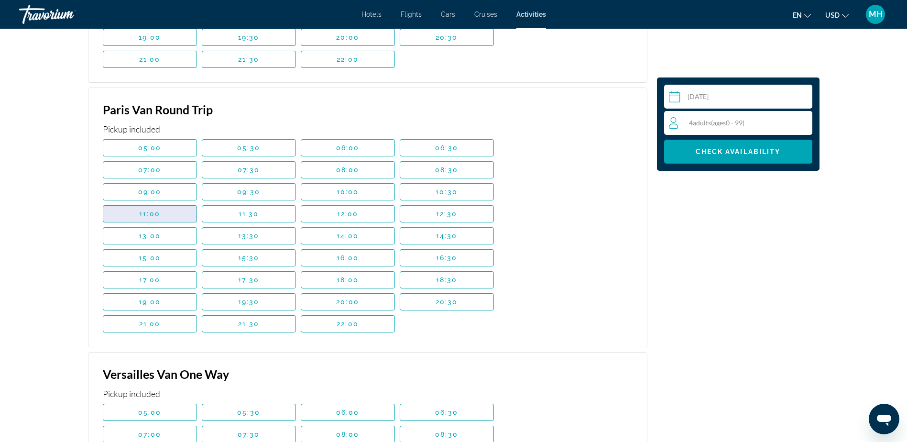
click at [175, 202] on span "Main content" at bounding box center [149, 213] width 93 height 23
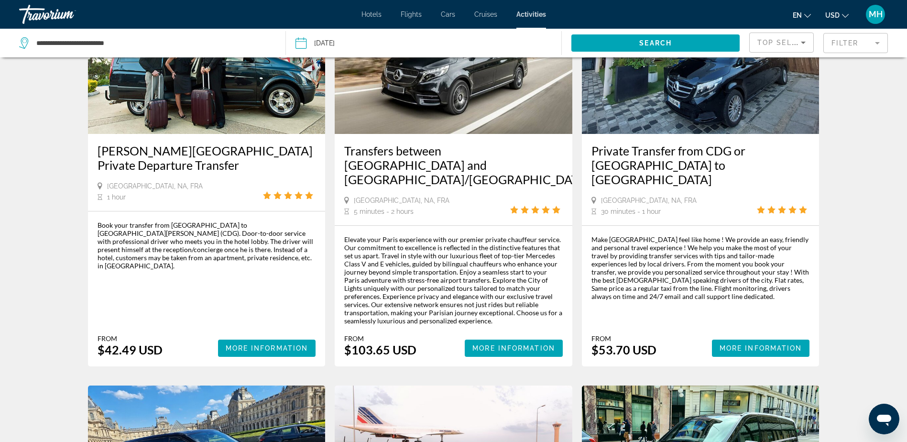
scroll to position [478, 0]
